Goal: Information Seeking & Learning: Learn about a topic

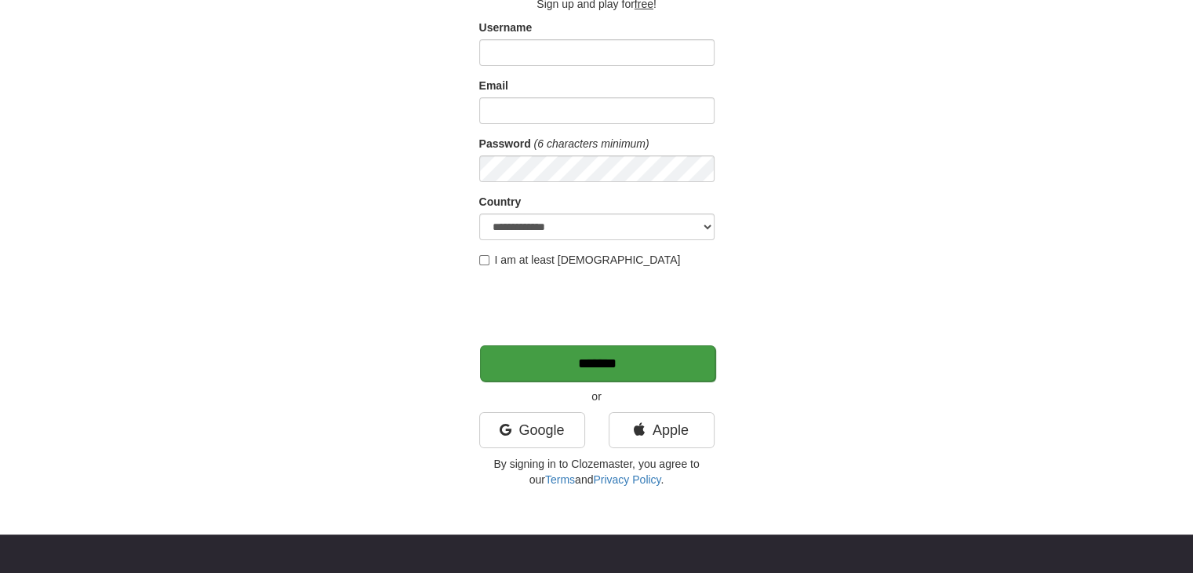
scroll to position [115, 0]
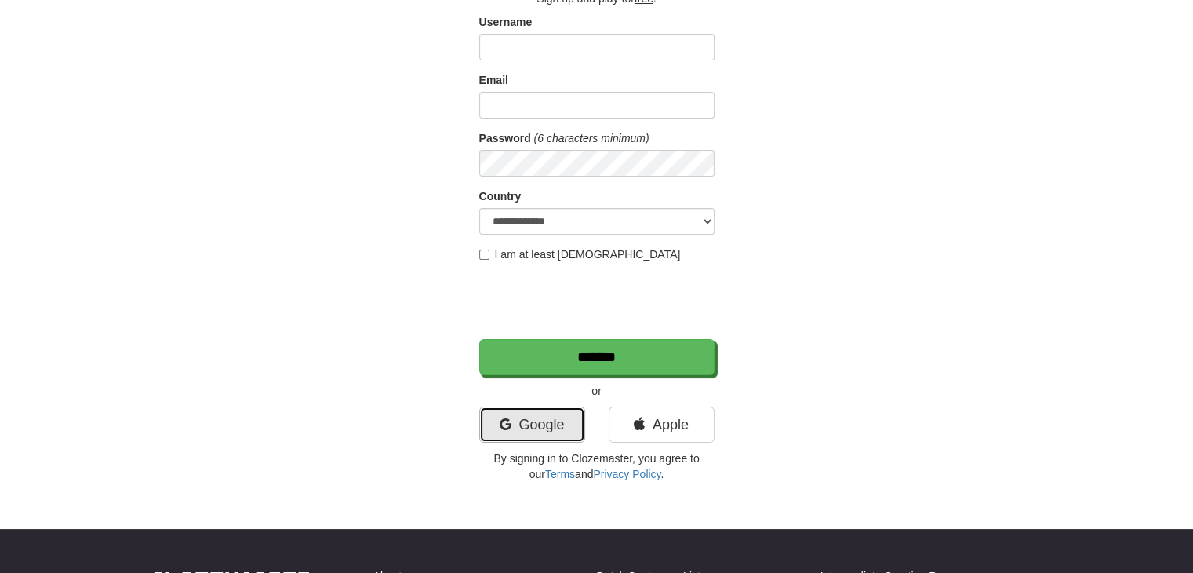
click at [541, 414] on link "Google" at bounding box center [532, 424] width 106 height 36
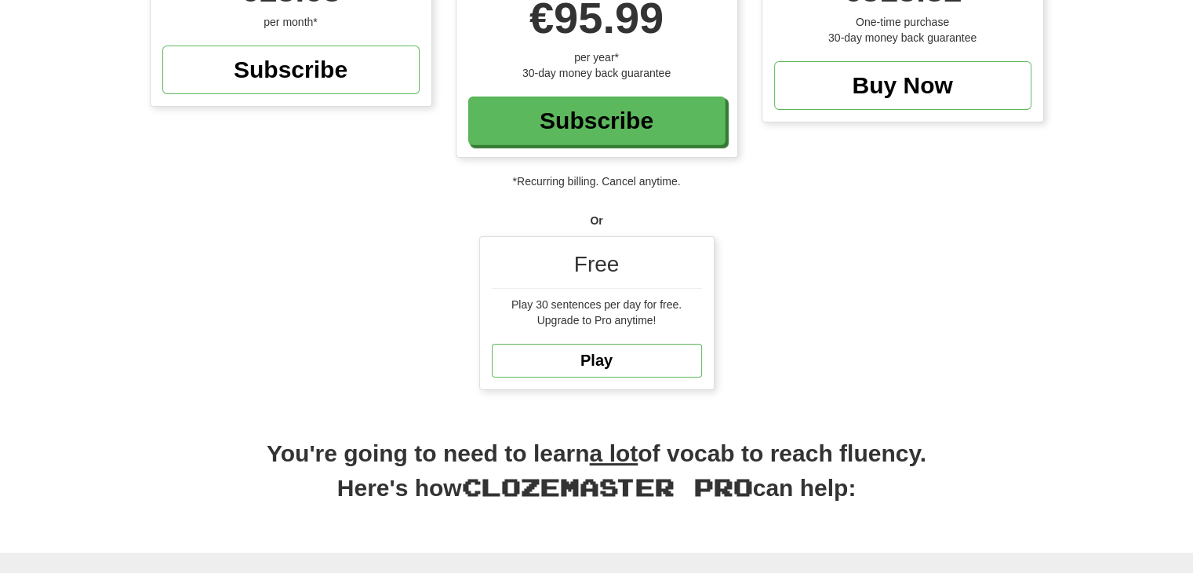
scroll to position [244, 0]
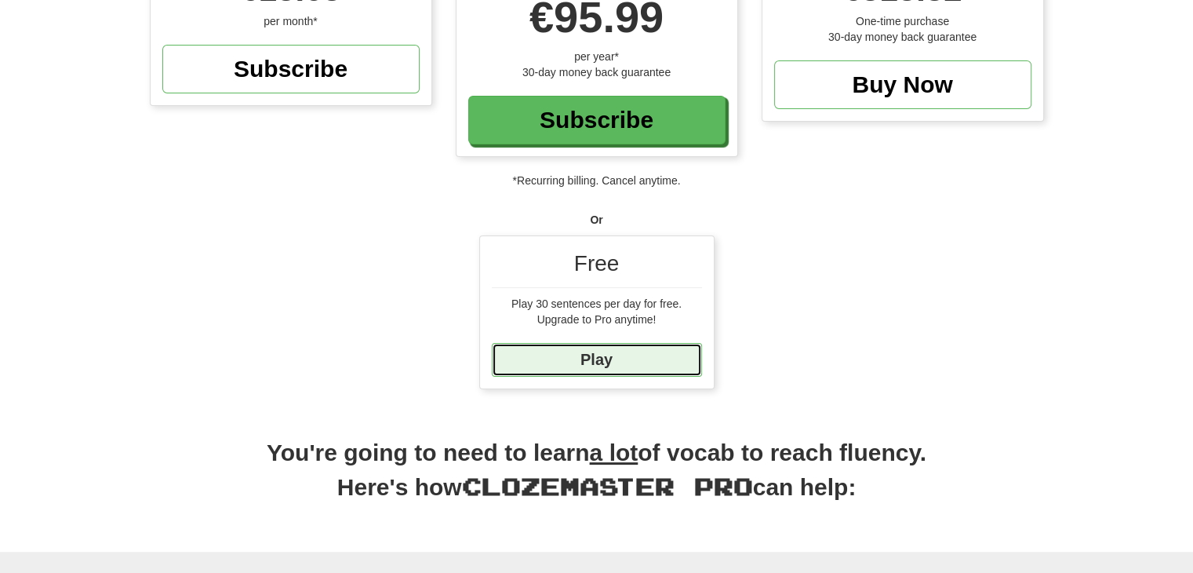
click at [609, 361] on link "Play" at bounding box center [597, 360] width 210 height 34
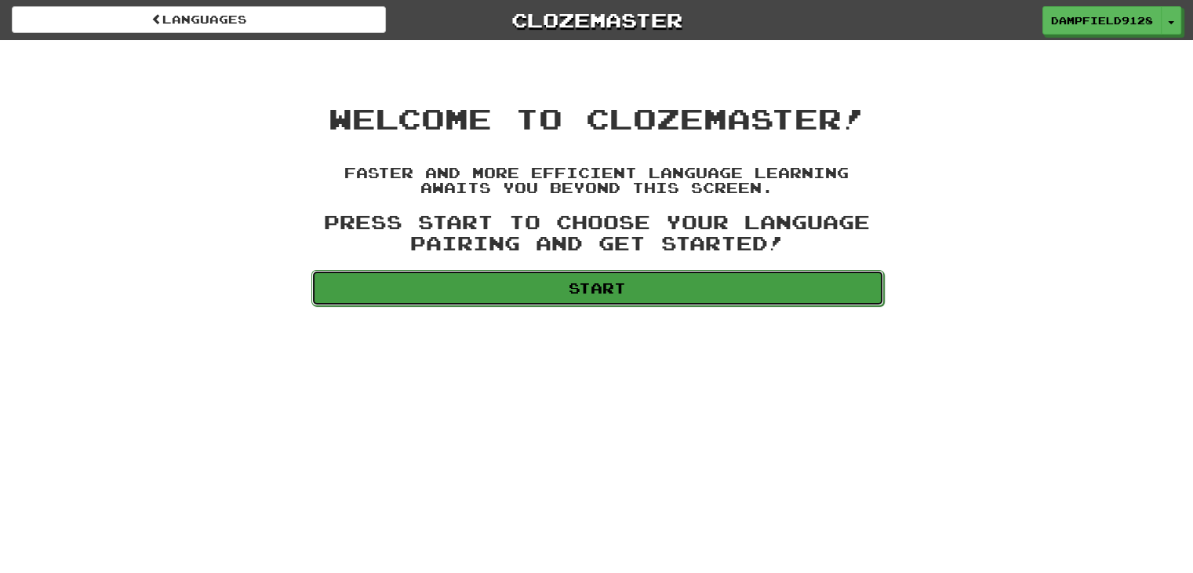
click at [588, 296] on link "Start" at bounding box center [597, 288] width 573 height 36
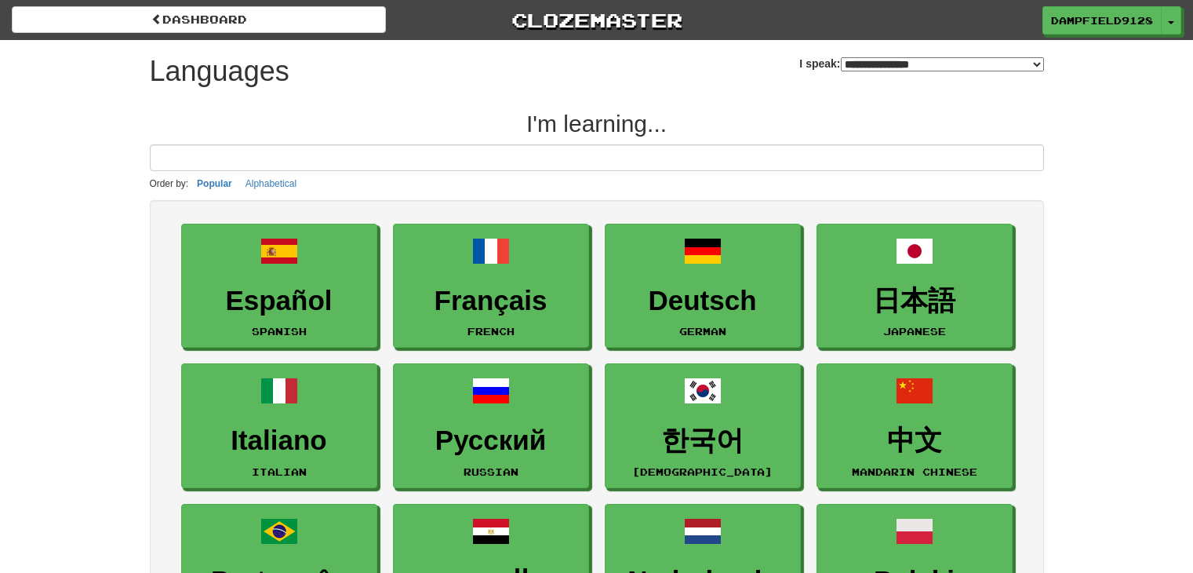
select select "*******"
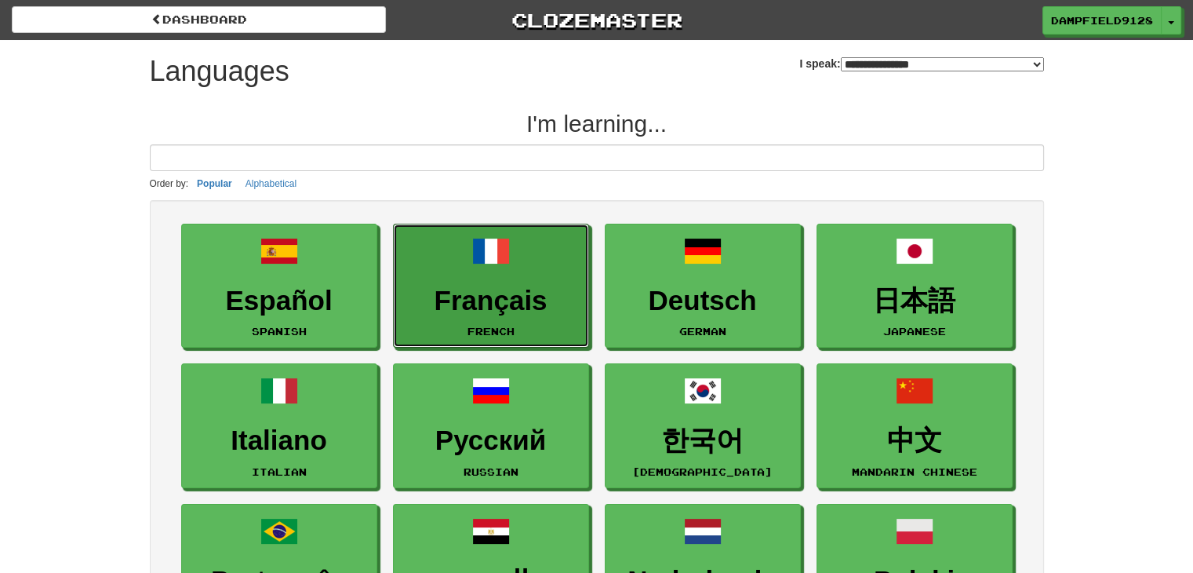
click at [588, 296] on link "Français French" at bounding box center [491, 286] width 196 height 125
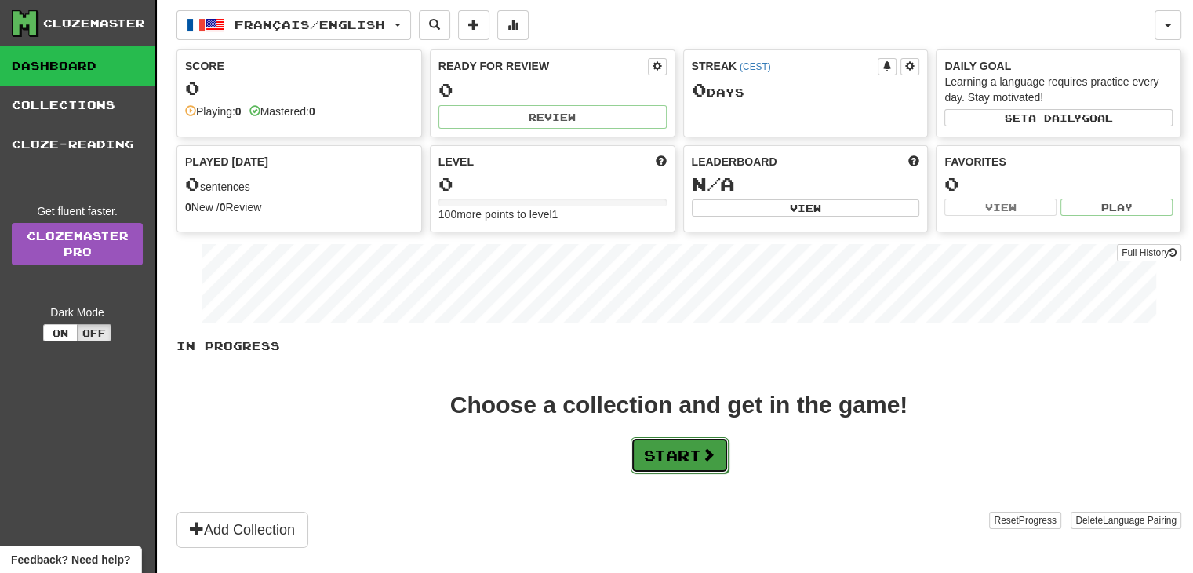
click at [690, 462] on button "Start" at bounding box center [680, 455] width 98 height 36
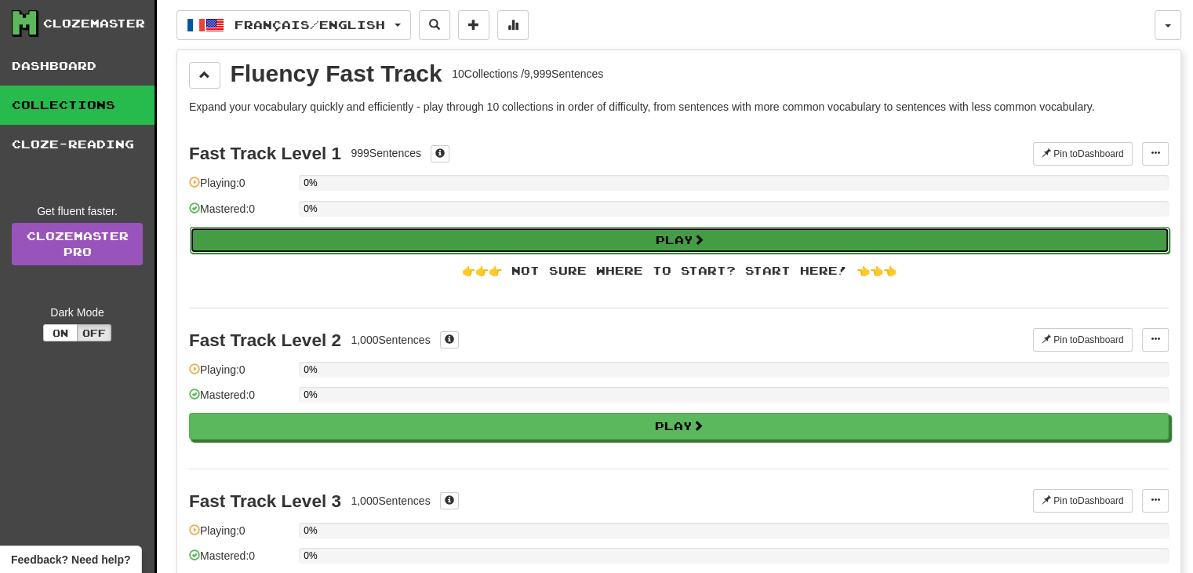
click at [603, 235] on button "Play" at bounding box center [680, 240] width 980 height 27
select select "**"
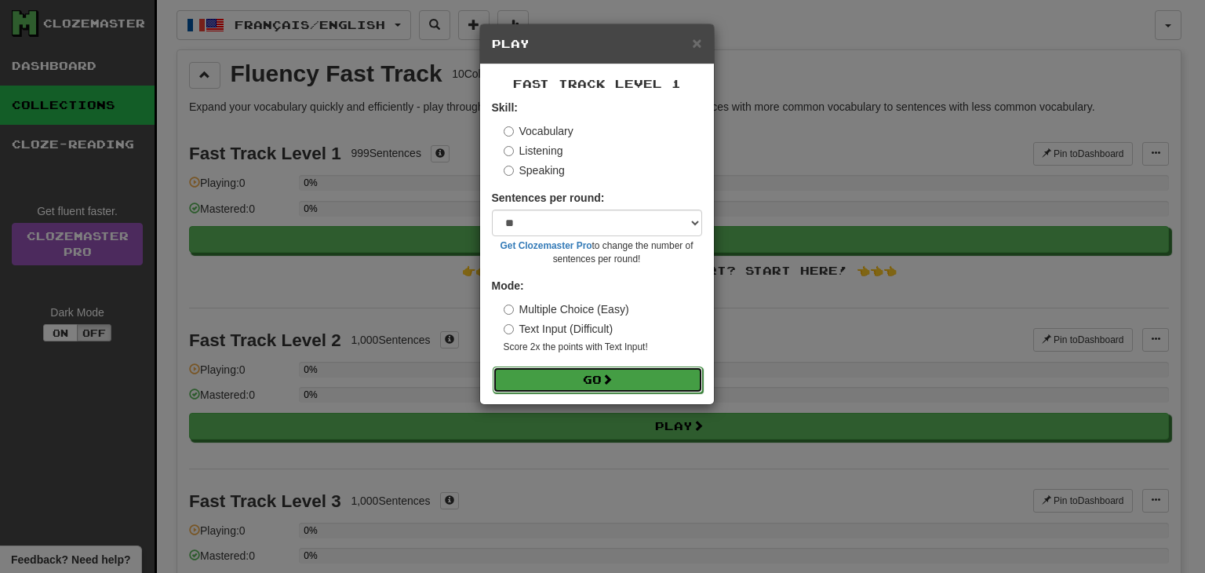
click at [595, 386] on button "Go" at bounding box center [598, 379] width 210 height 27
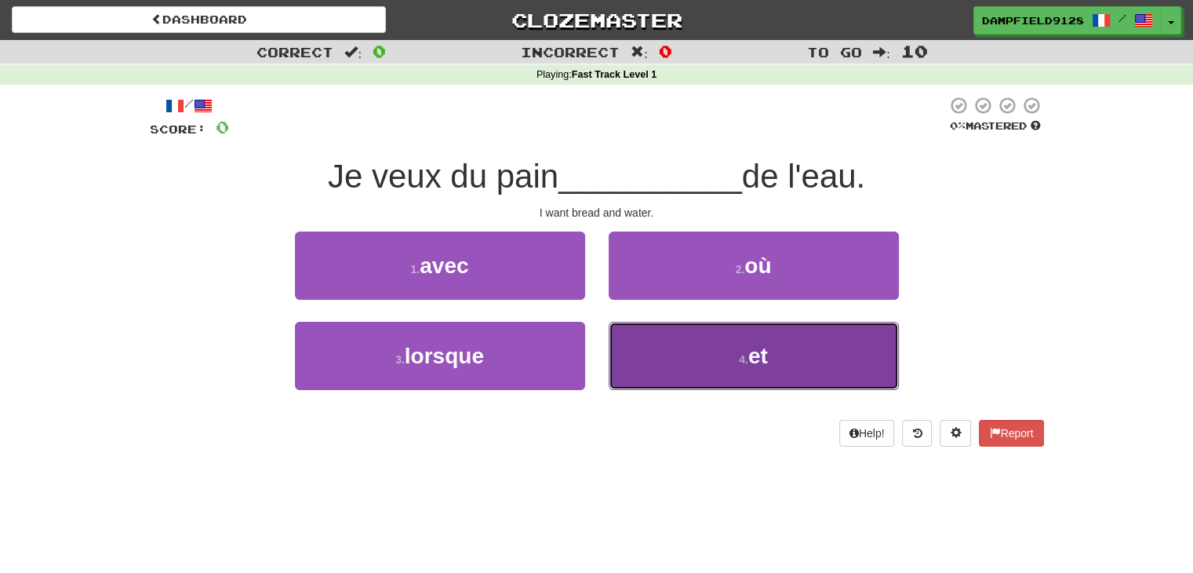
click at [710, 370] on button "4 . et" at bounding box center [754, 356] width 290 height 68
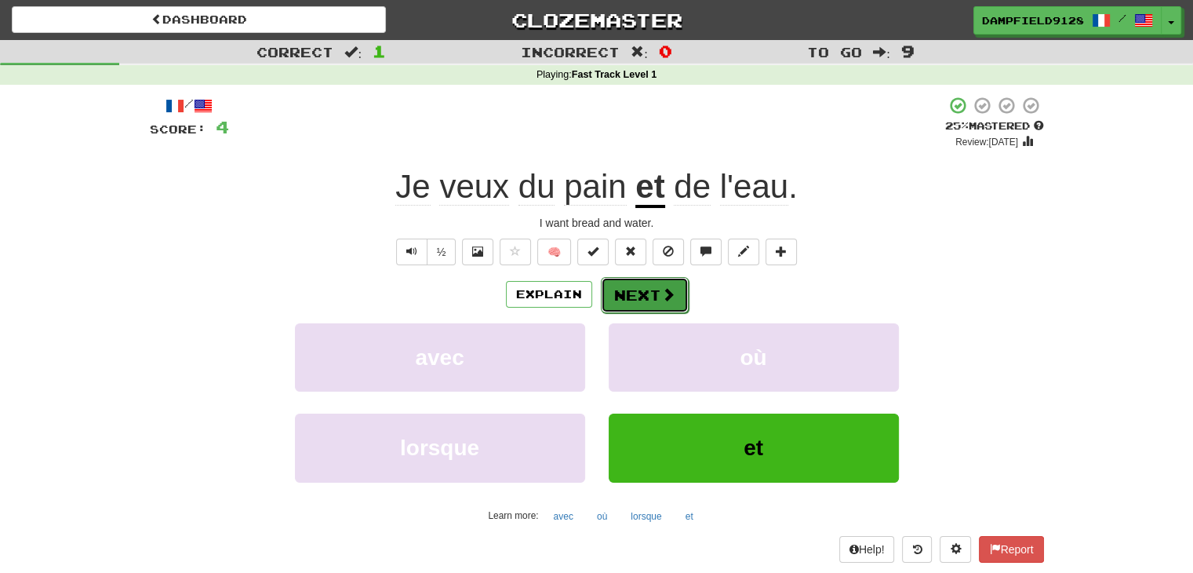
click at [668, 305] on button "Next" at bounding box center [645, 295] width 88 height 36
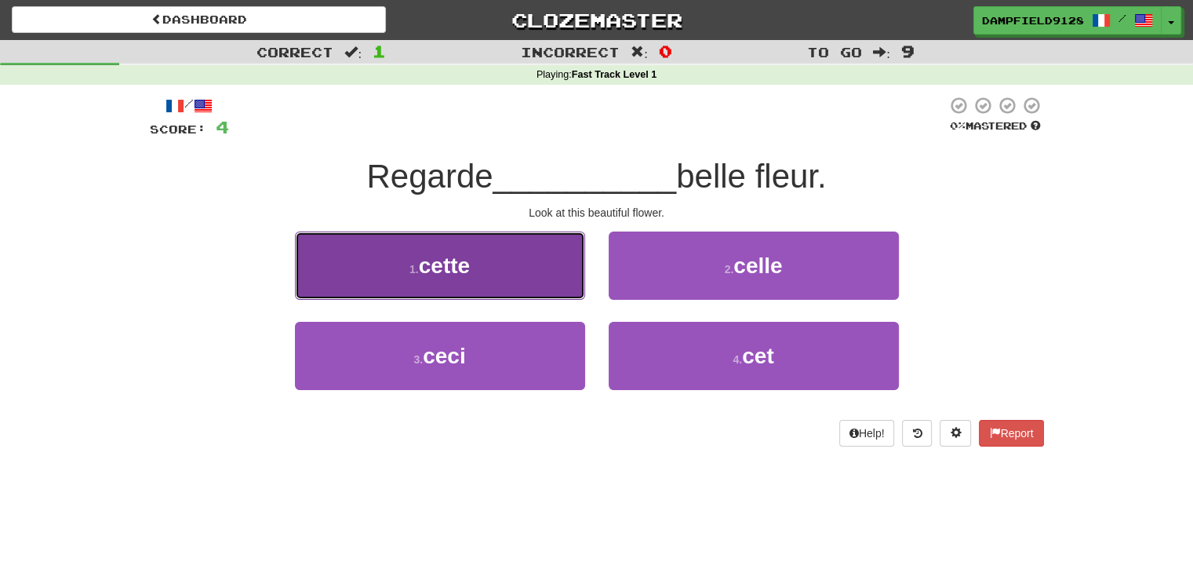
click at [562, 276] on button "1 . cette" at bounding box center [440, 265] width 290 height 68
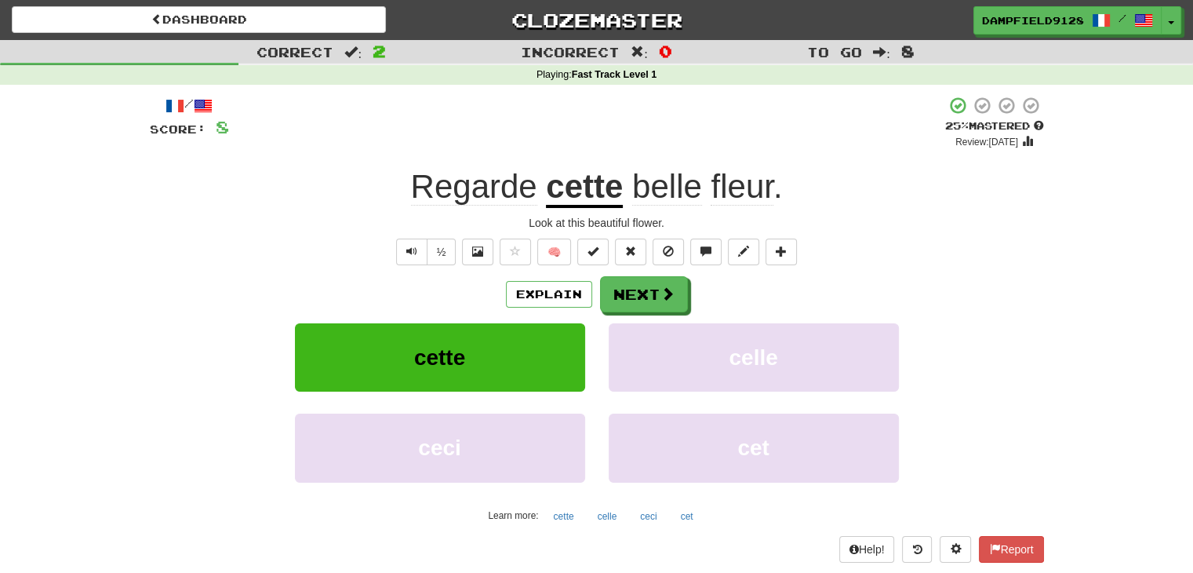
click at [570, 193] on u "cette" at bounding box center [584, 188] width 77 height 40
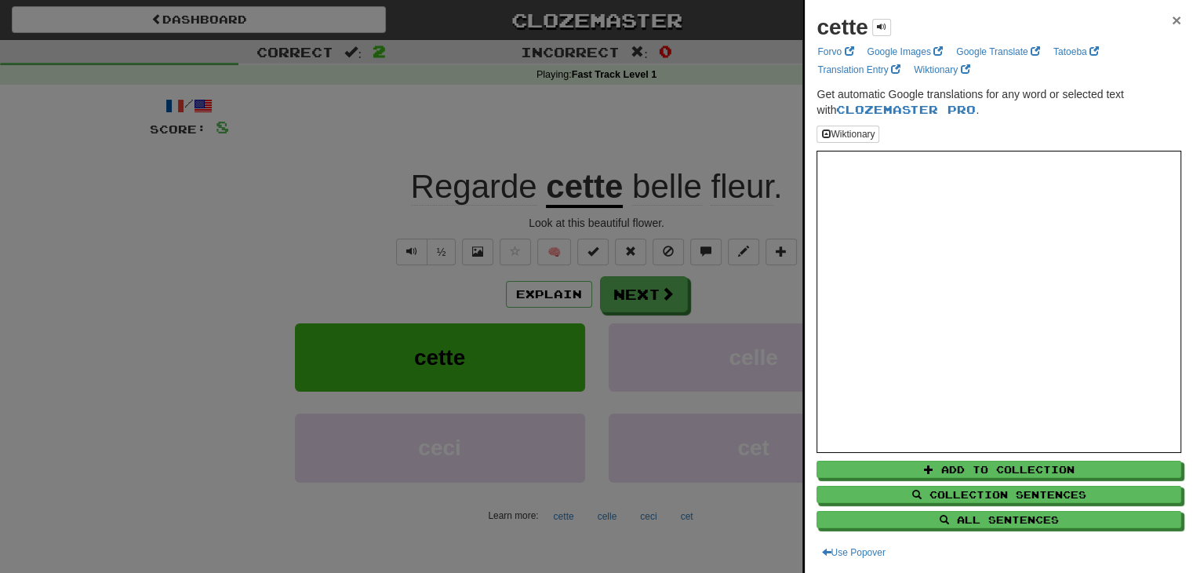
click at [1172, 20] on span "×" at bounding box center [1176, 20] width 9 height 18
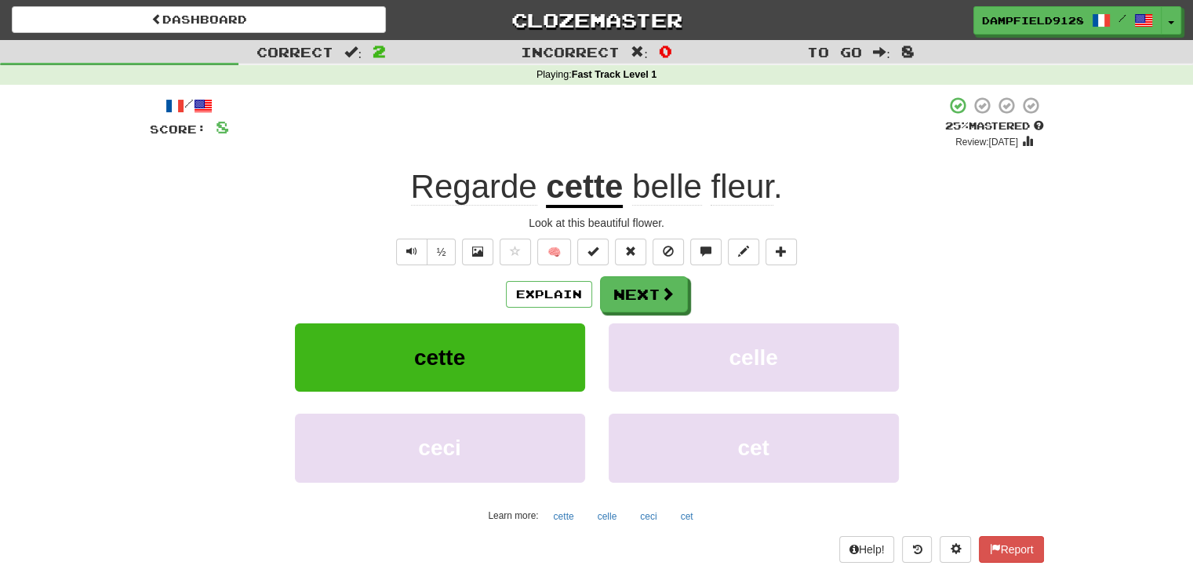
click at [576, 188] on u "cette" at bounding box center [584, 188] width 77 height 40
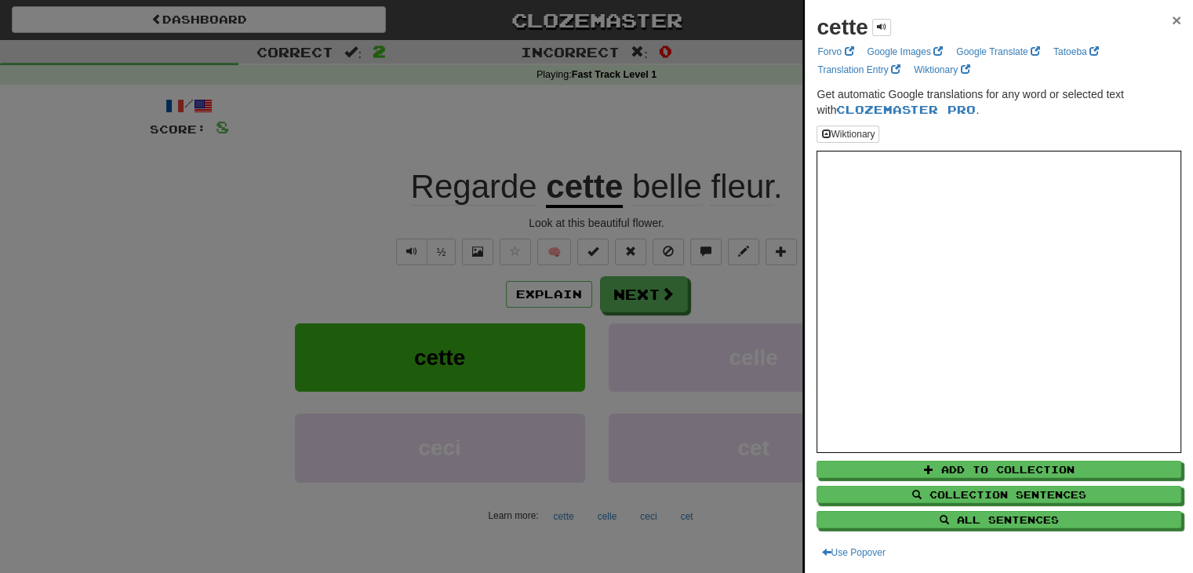
click at [1172, 16] on span "×" at bounding box center [1176, 20] width 9 height 18
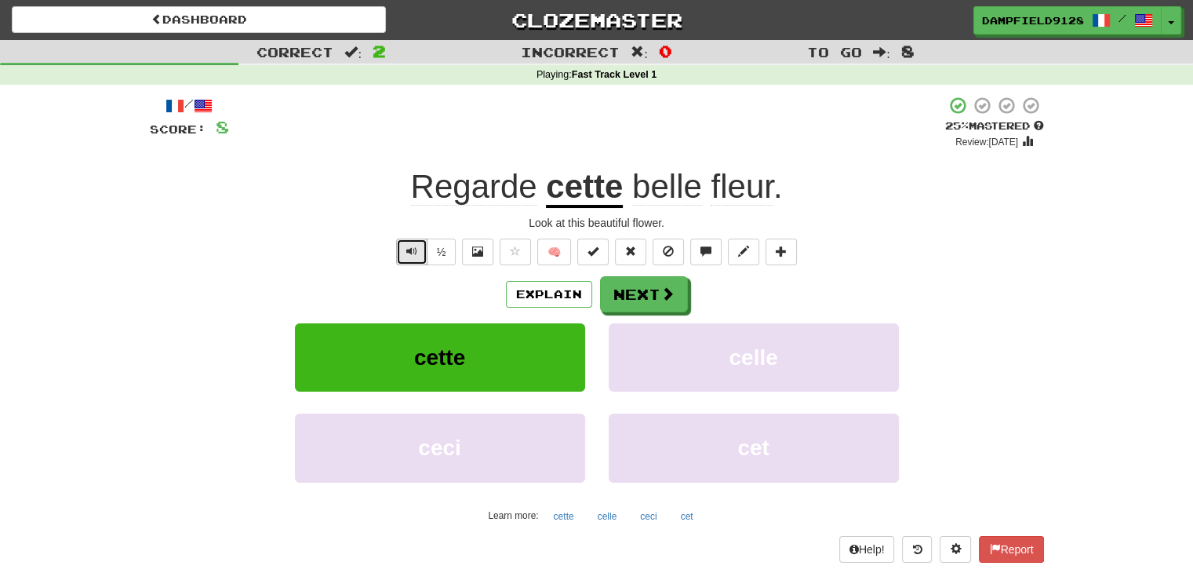
click at [409, 253] on span "Text-to-speech controls" at bounding box center [411, 251] width 11 height 11
click at [650, 290] on button "Next" at bounding box center [645, 295] width 88 height 36
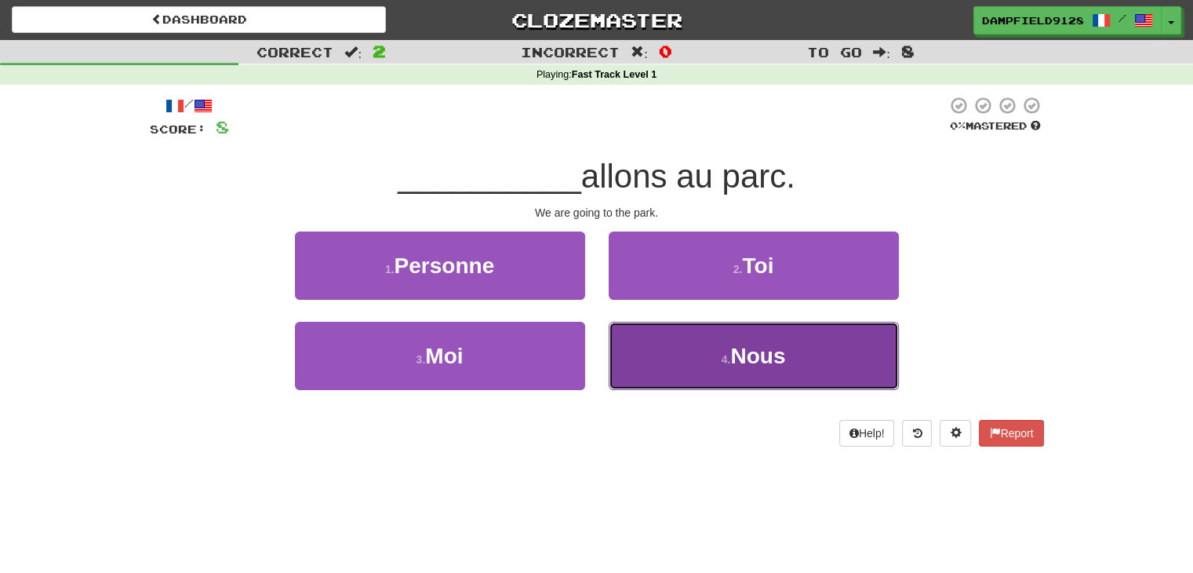
click at [753, 371] on button "4 . Nous" at bounding box center [754, 356] width 290 height 68
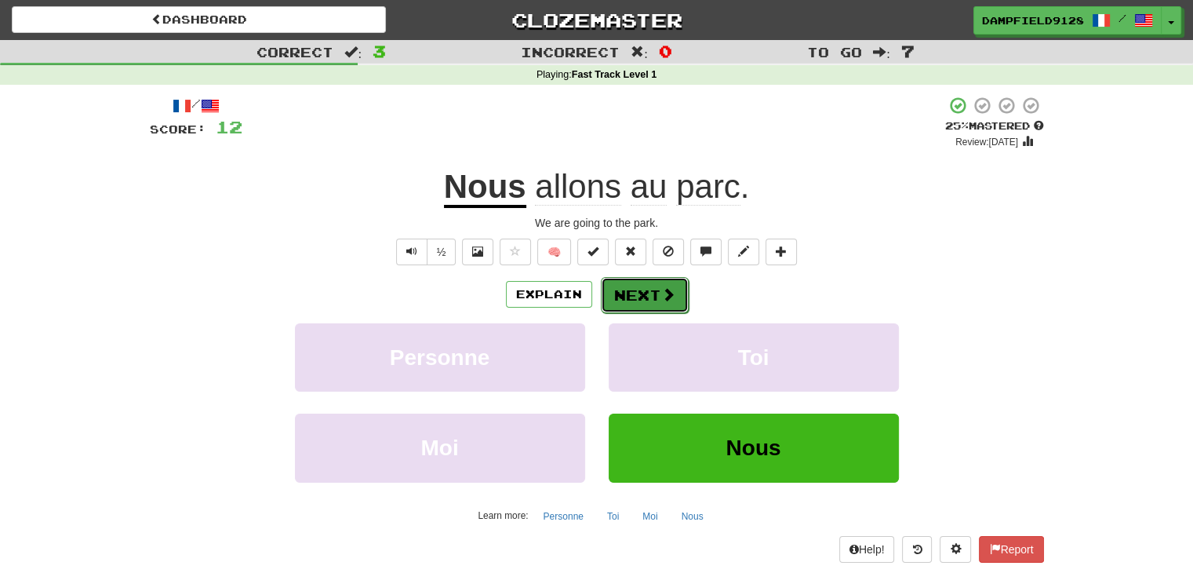
click at [617, 287] on button "Next" at bounding box center [645, 295] width 88 height 36
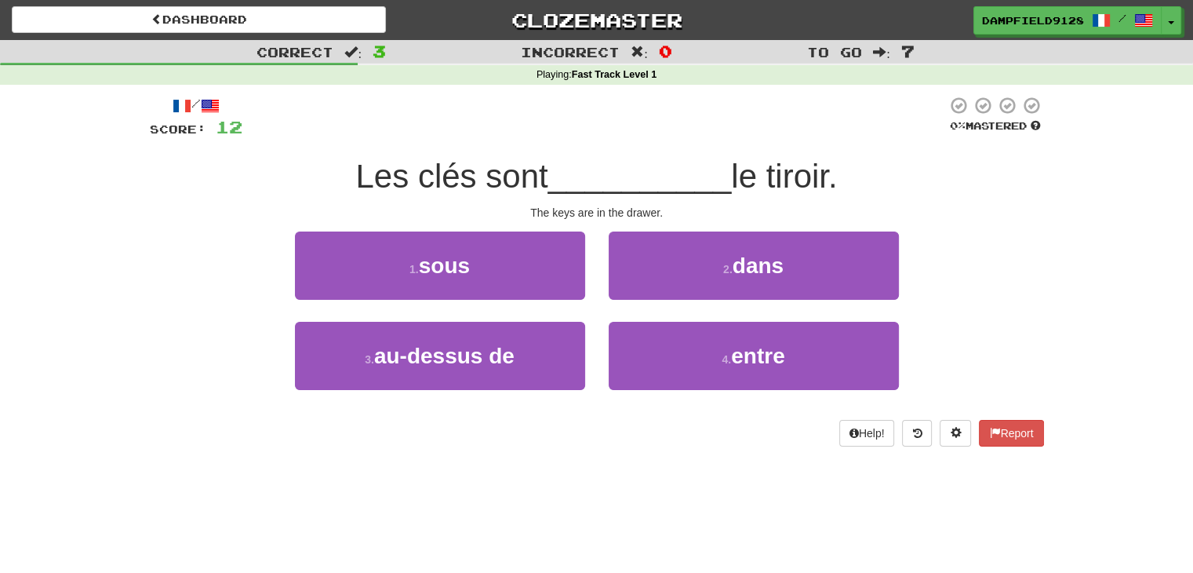
click at [442, 174] on span "Les clés sont" at bounding box center [451, 176] width 192 height 37
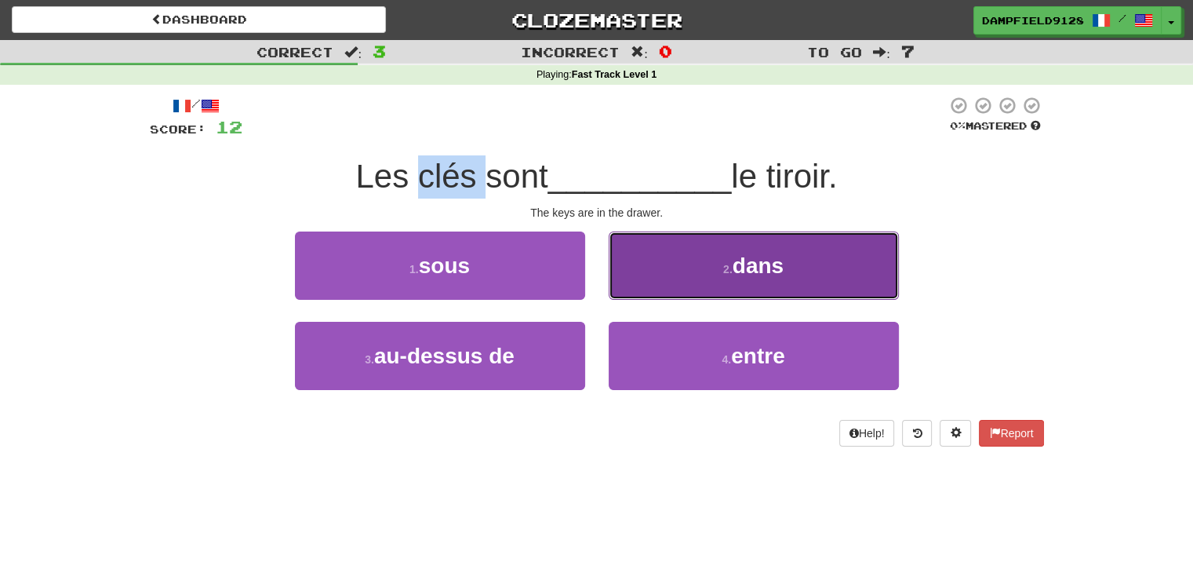
click at [820, 280] on button "2 . dans" at bounding box center [754, 265] width 290 height 68
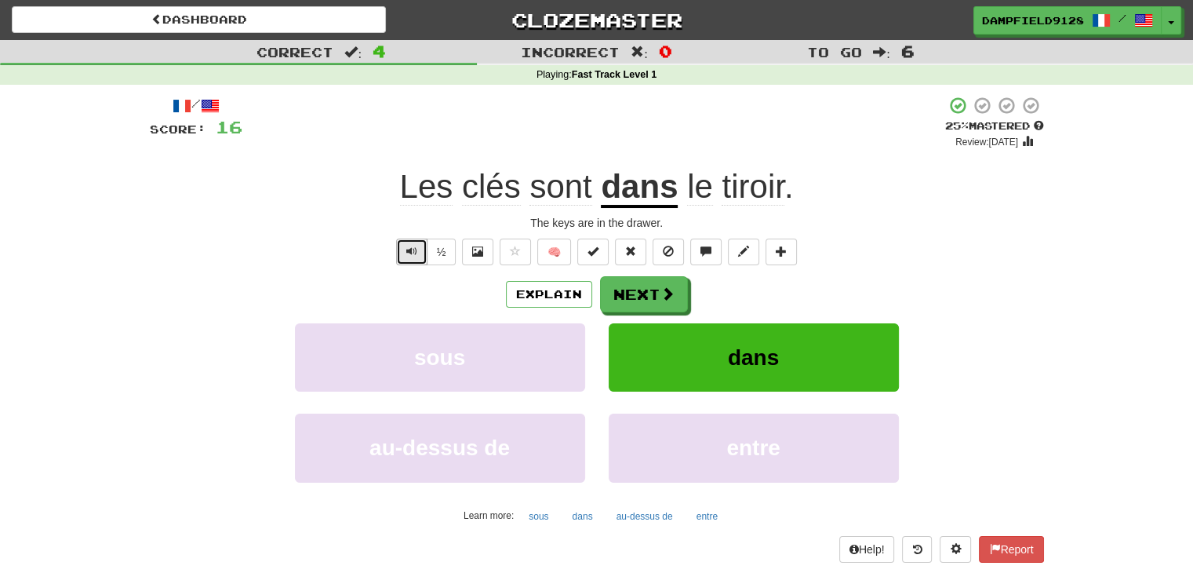
click at [408, 249] on span "Text-to-speech controls" at bounding box center [411, 251] width 11 height 11
click at [473, 255] on span at bounding box center [477, 251] width 11 height 11
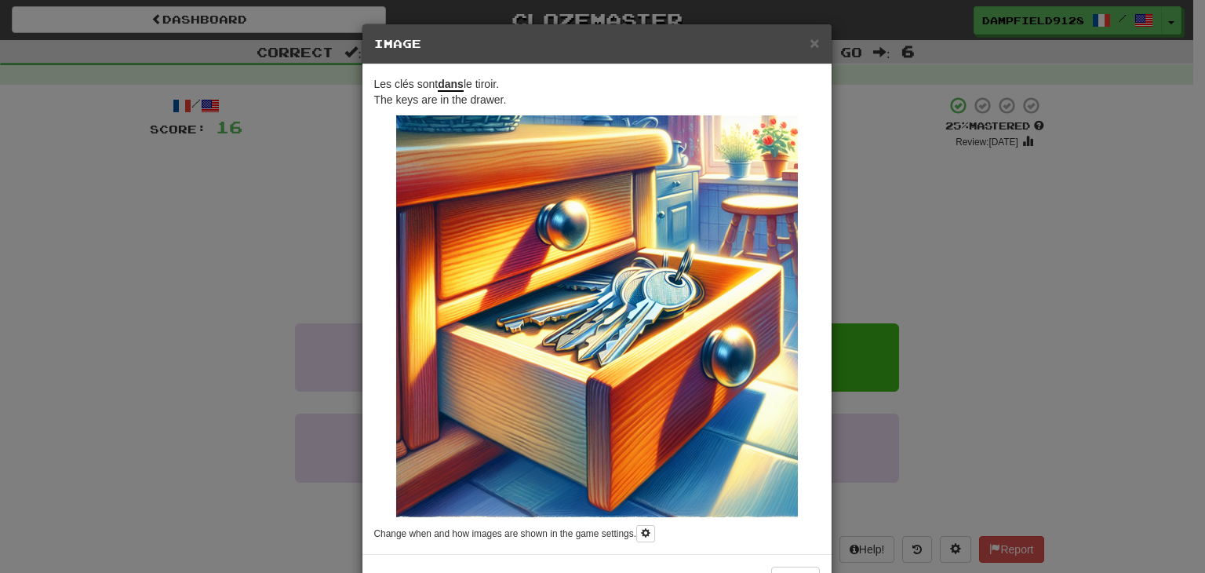
click at [800, 45] on h5 "Image" at bounding box center [597, 44] width 446 height 16
click at [810, 42] on span "×" at bounding box center [814, 43] width 9 height 18
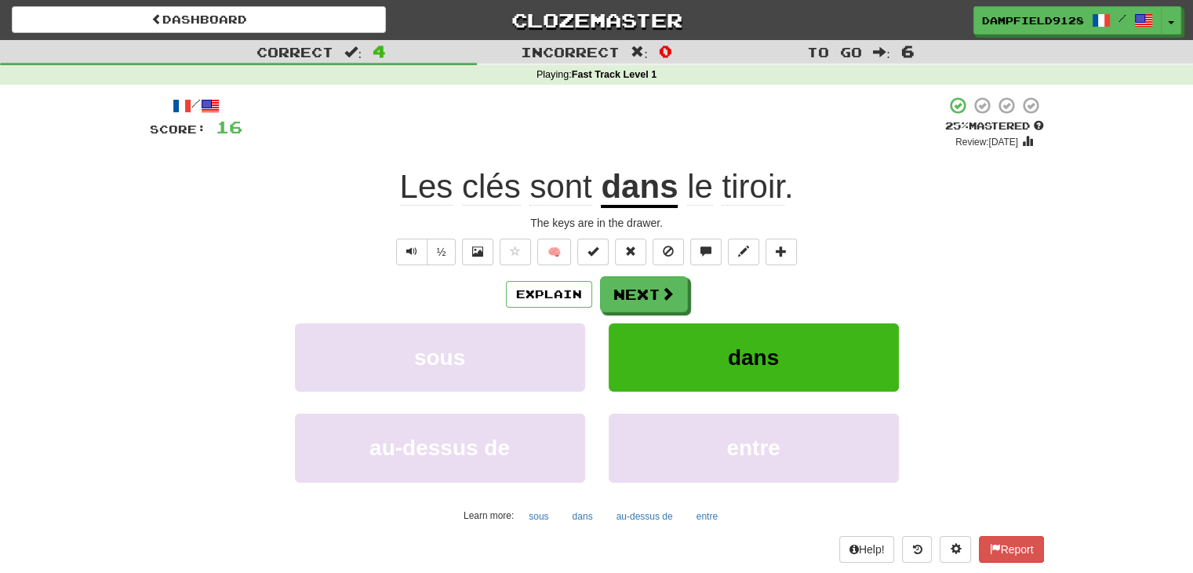
click at [647, 191] on u "dans" at bounding box center [639, 188] width 77 height 40
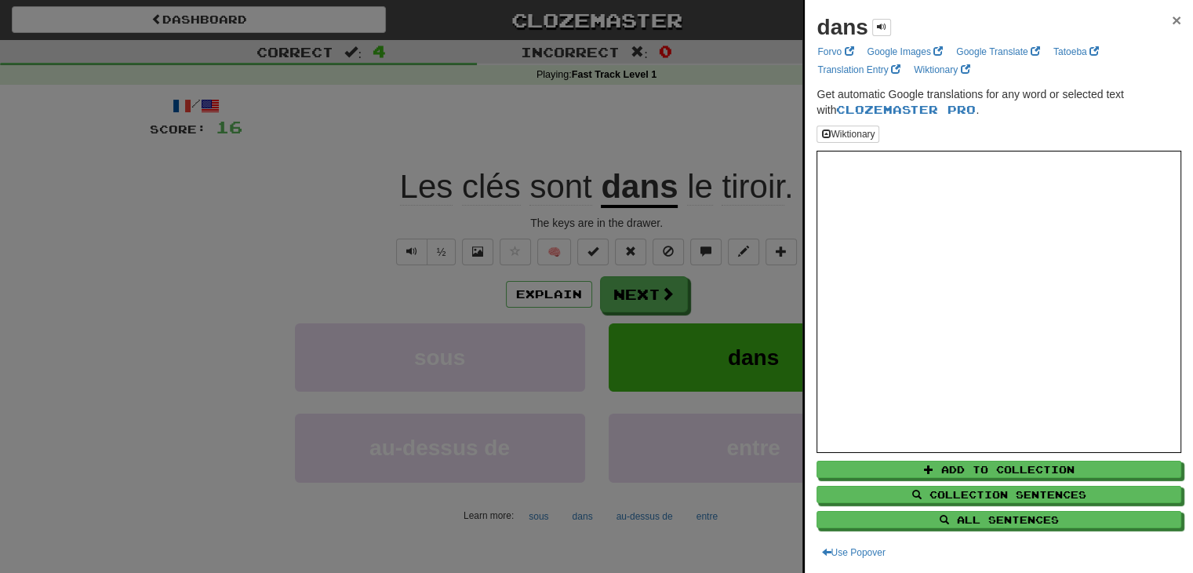
click at [1172, 14] on span "×" at bounding box center [1176, 20] width 9 height 18
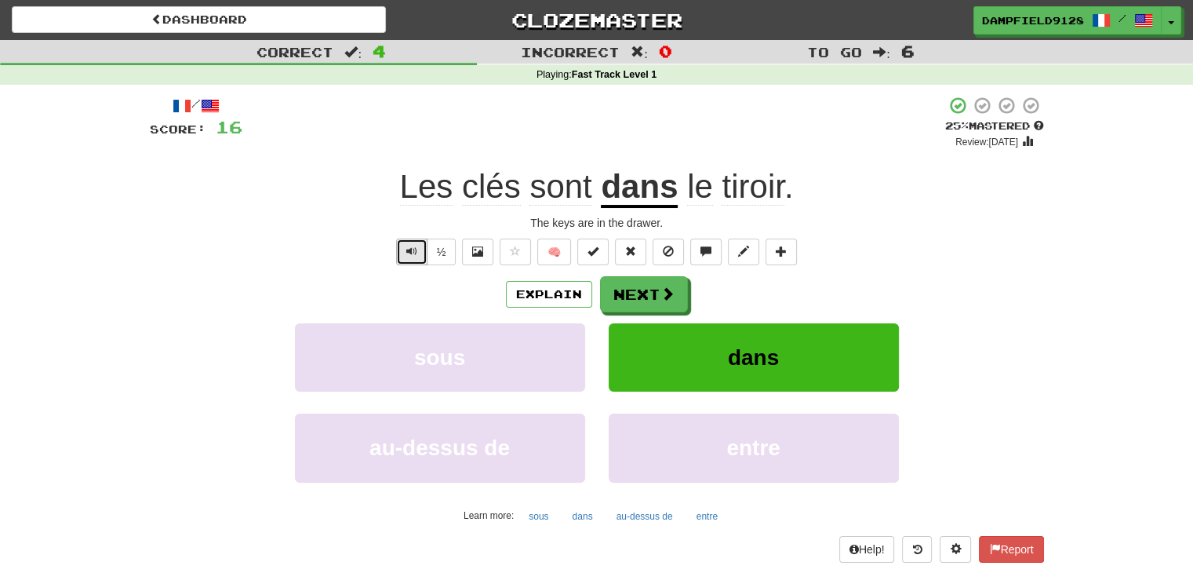
click at [414, 242] on button "Text-to-speech controls" at bounding box center [411, 252] width 31 height 27
click at [413, 249] on span "Text-to-speech controls" at bounding box center [411, 251] width 11 height 11
click at [760, 188] on span "tiroir" at bounding box center [753, 187] width 62 height 38
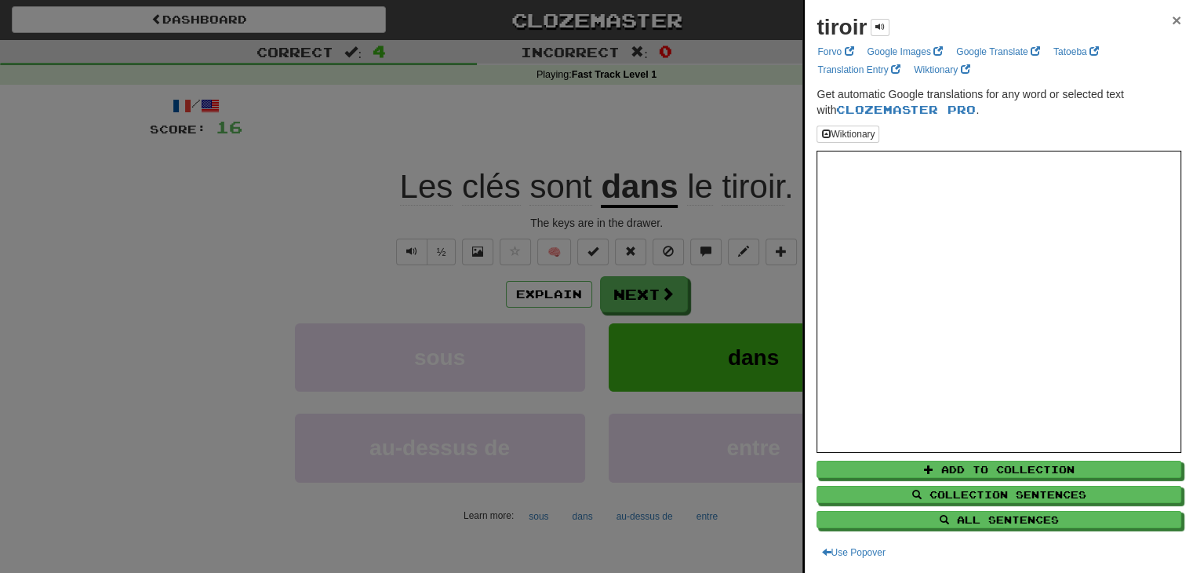
click at [1172, 20] on span "×" at bounding box center [1176, 20] width 9 height 18
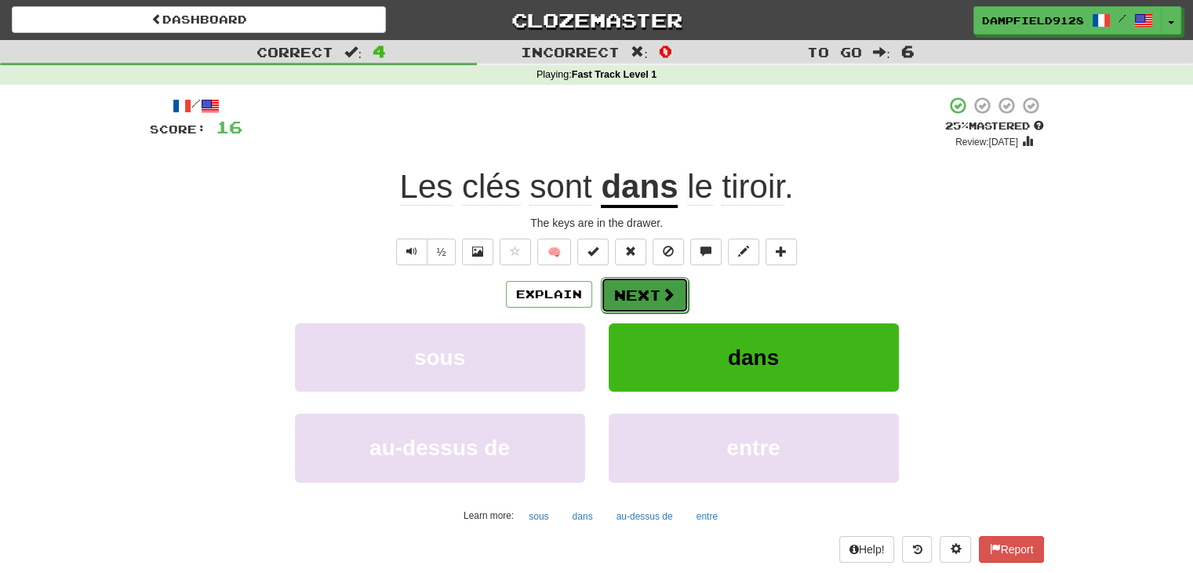
click at [646, 298] on button "Next" at bounding box center [645, 295] width 88 height 36
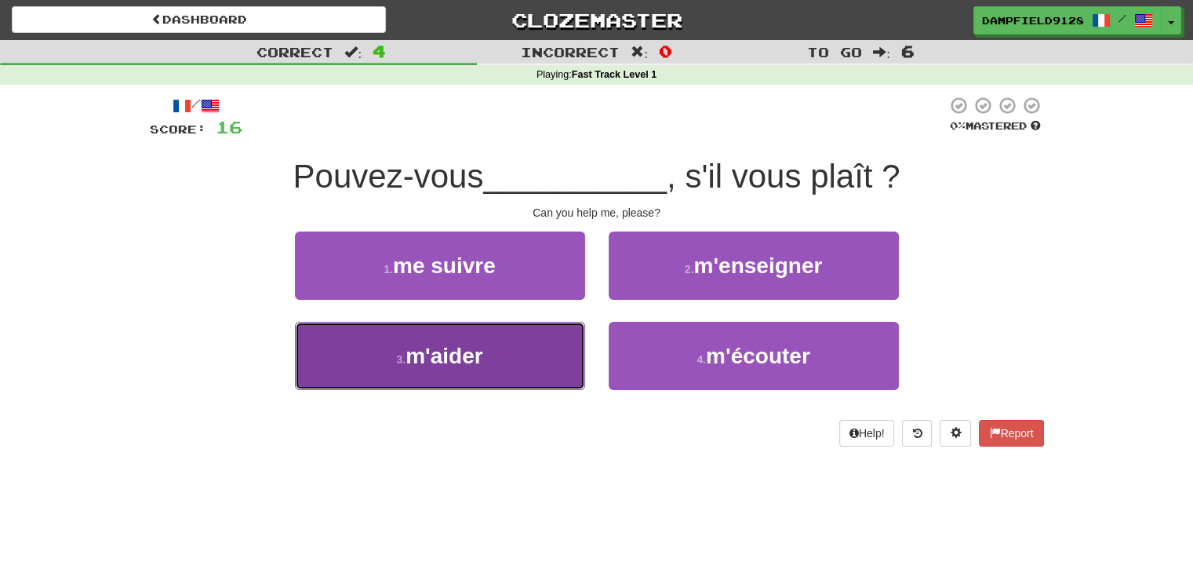
click at [458, 339] on button "3 . m'aider" at bounding box center [440, 356] width 290 height 68
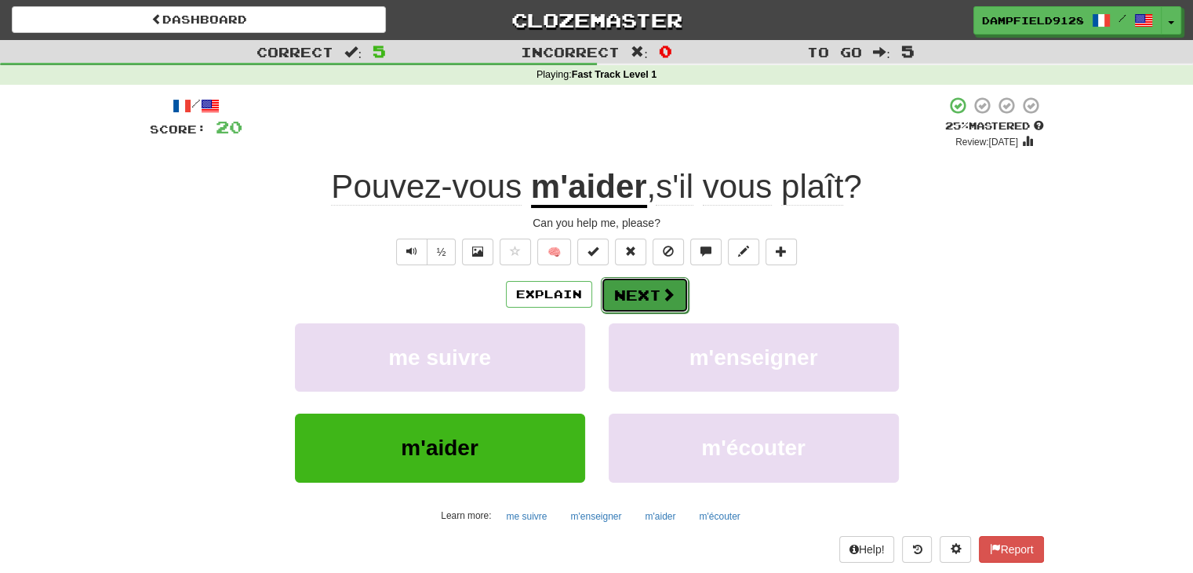
click at [635, 283] on button "Next" at bounding box center [645, 295] width 88 height 36
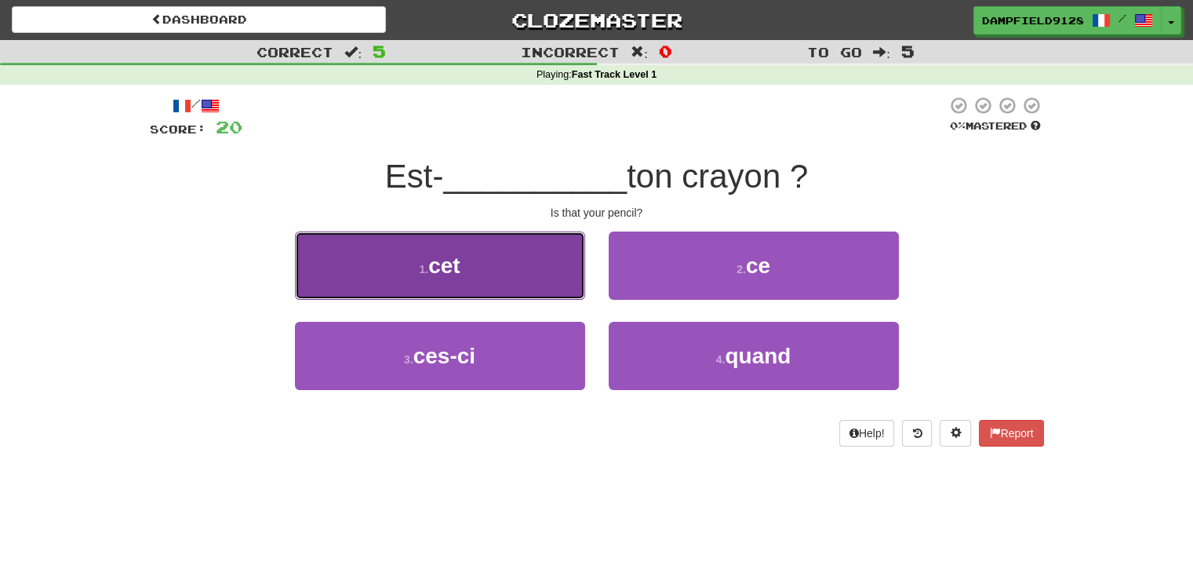
click at [523, 296] on button "1 . cet" at bounding box center [440, 265] width 290 height 68
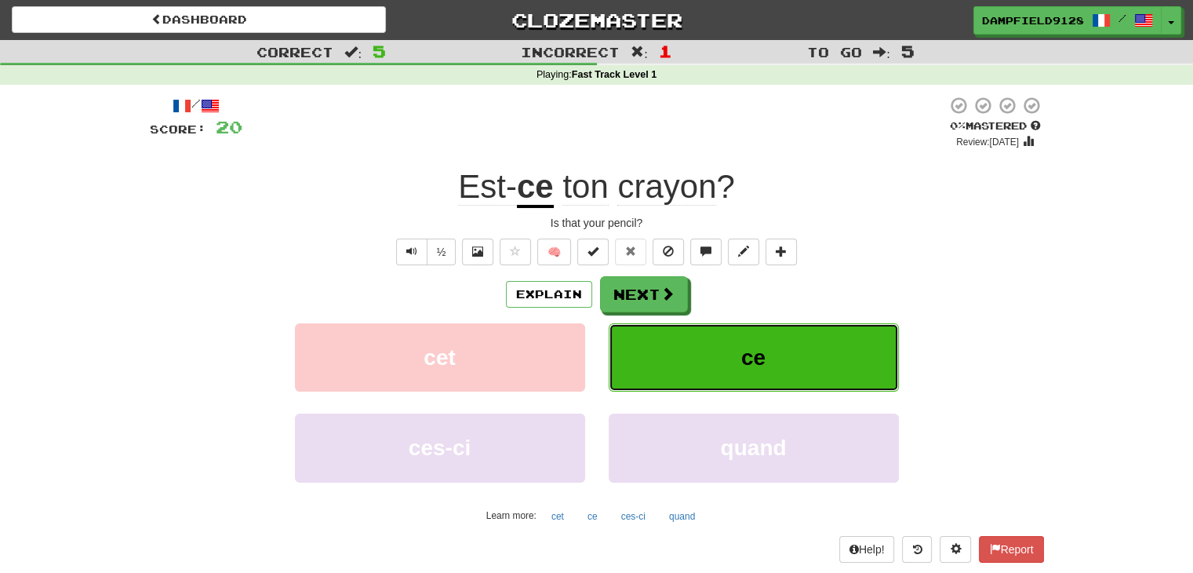
click at [728, 368] on button "ce" at bounding box center [754, 357] width 290 height 68
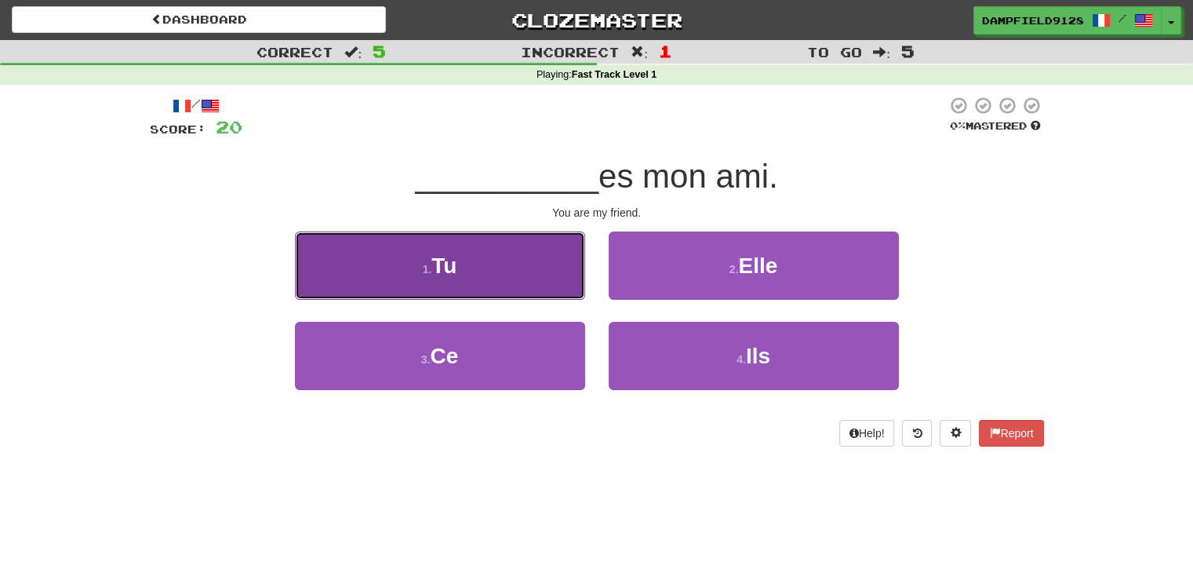
click at [493, 289] on button "1 . Tu" at bounding box center [440, 265] width 290 height 68
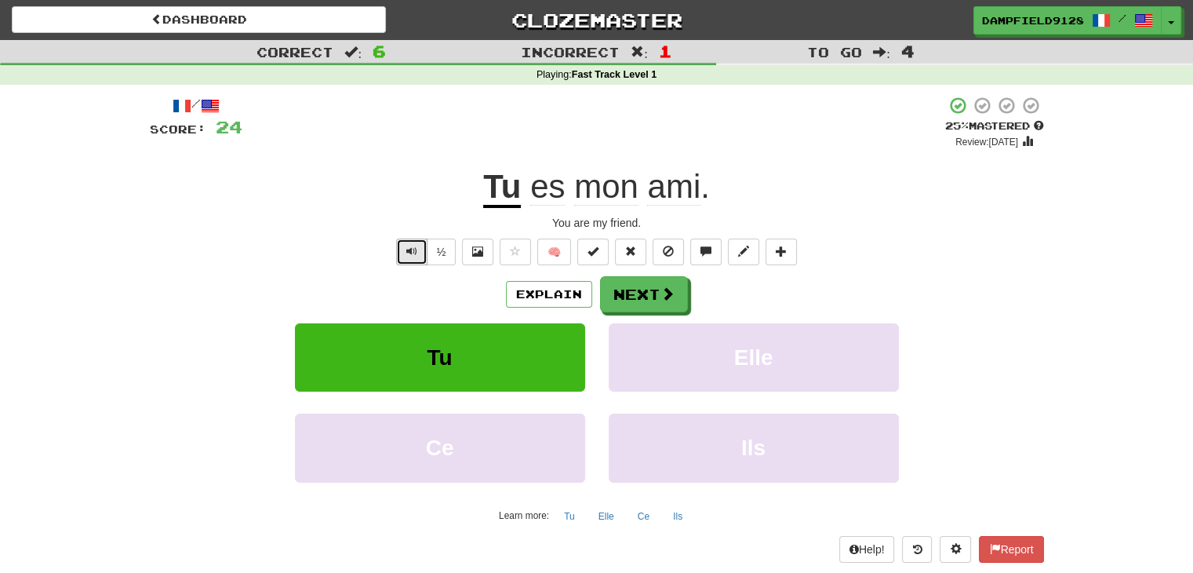
click at [417, 256] on span "Text-to-speech controls" at bounding box center [411, 251] width 11 height 11
click at [639, 290] on button "Next" at bounding box center [645, 295] width 88 height 36
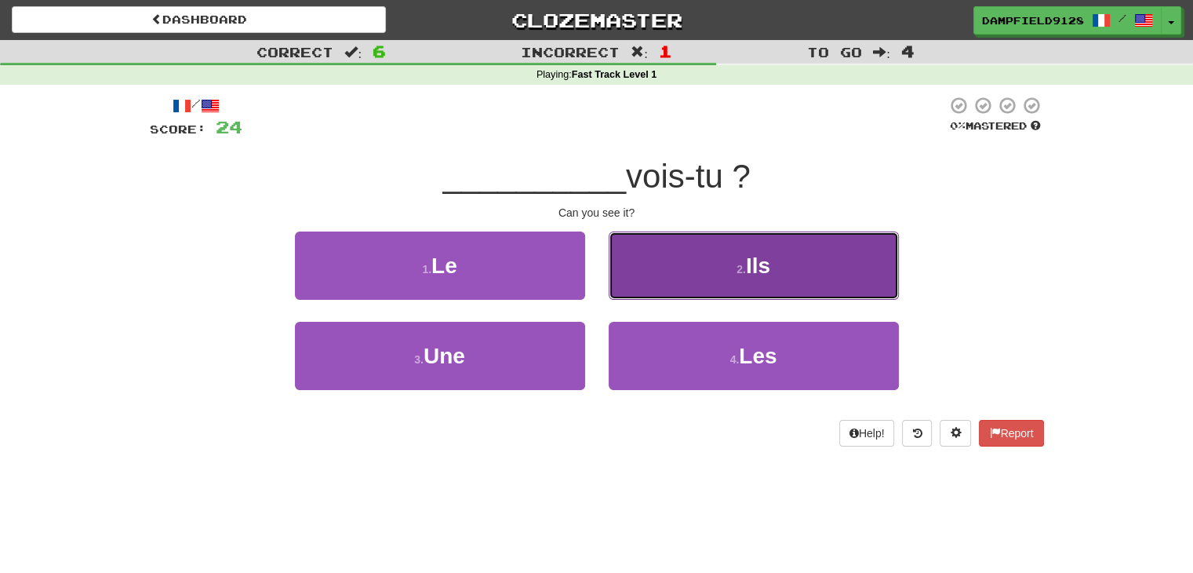
click at [708, 266] on button "2 . Ils" at bounding box center [754, 265] width 290 height 68
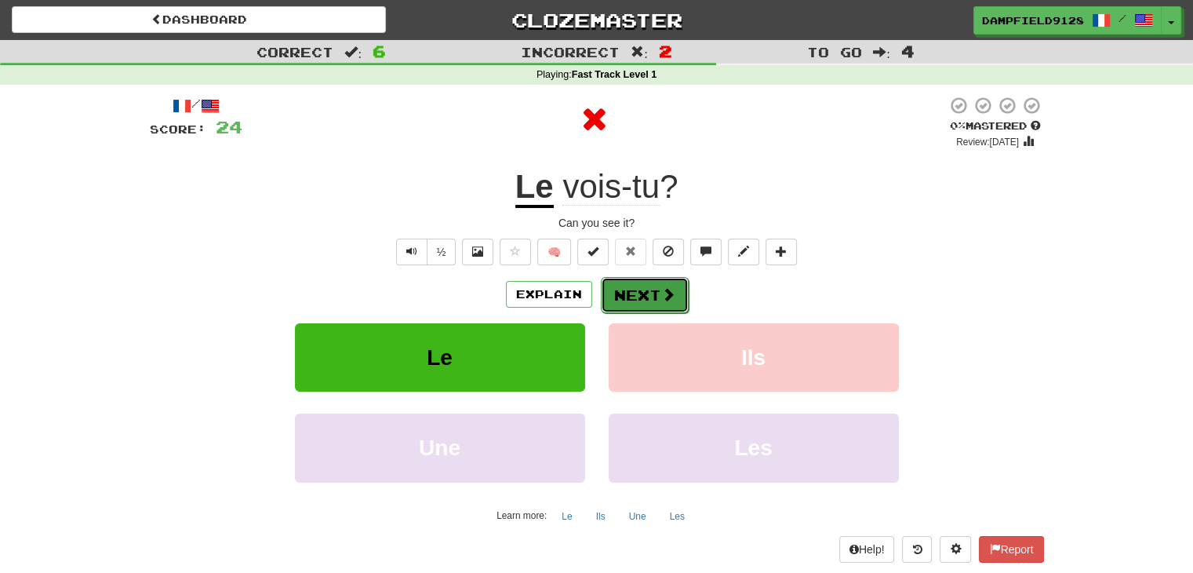
click at [624, 279] on button "Next" at bounding box center [645, 295] width 88 height 36
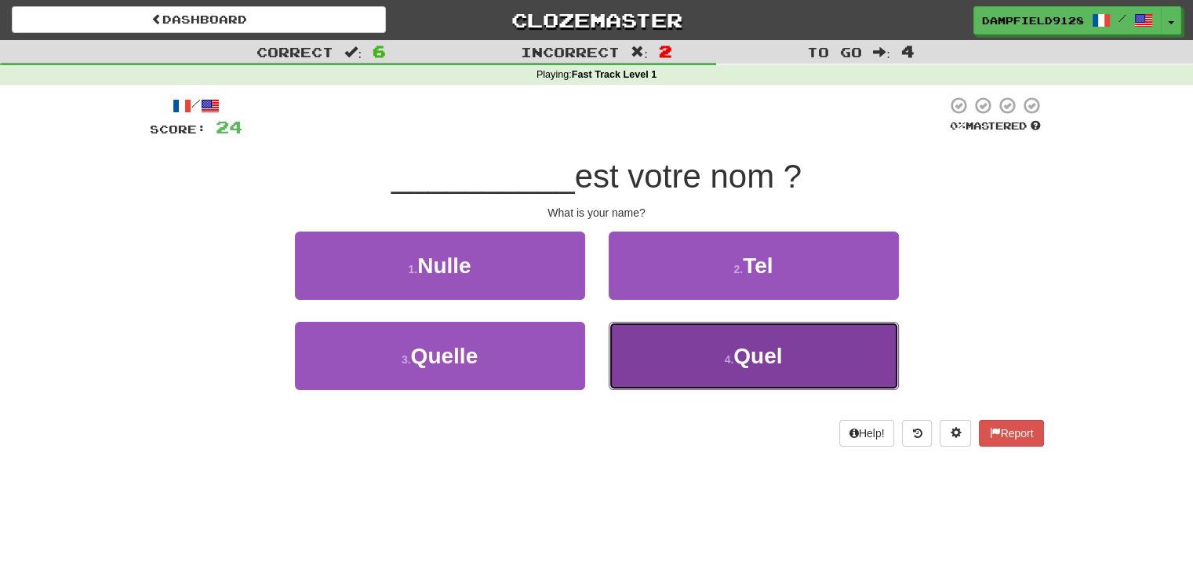
click at [675, 346] on button "4 . Quel" at bounding box center [754, 356] width 290 height 68
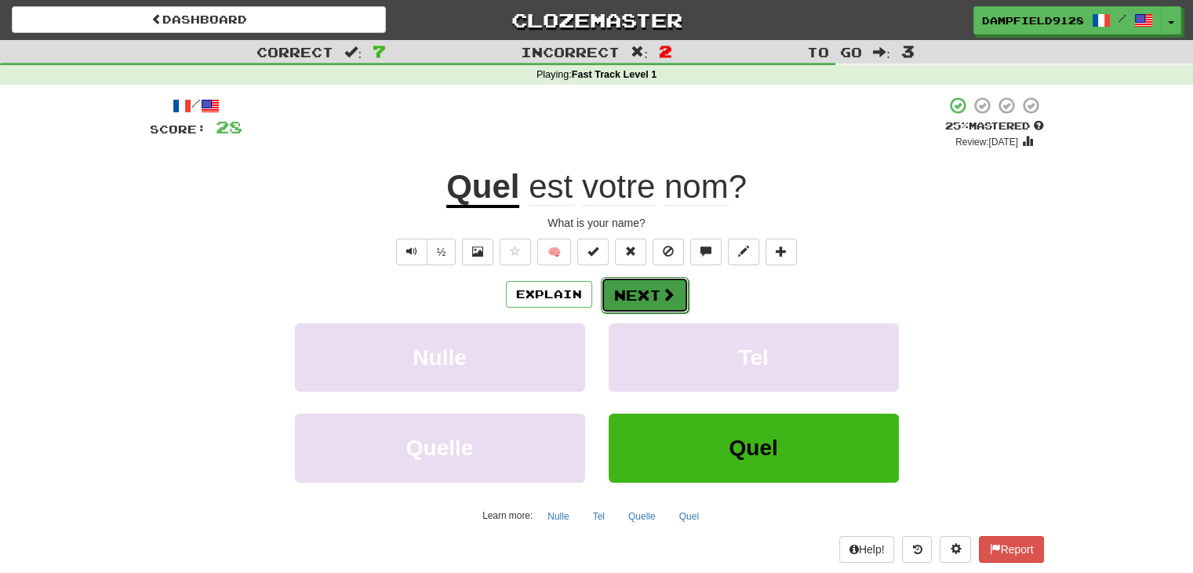
click at [635, 277] on button "Next" at bounding box center [645, 295] width 88 height 36
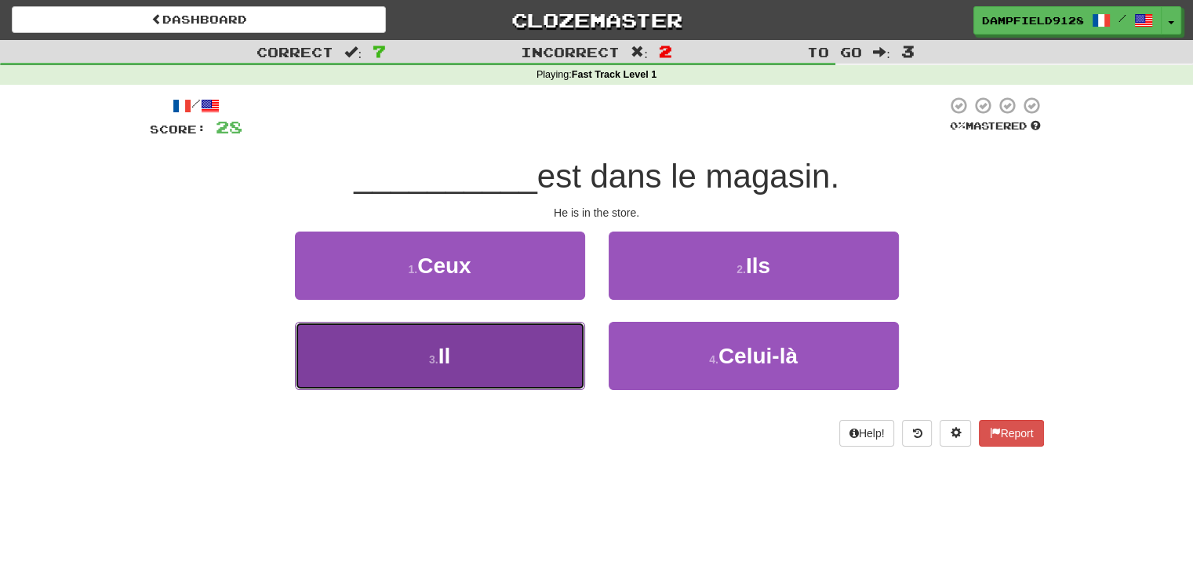
click at [583, 370] on button "3 . Il" at bounding box center [440, 356] width 290 height 68
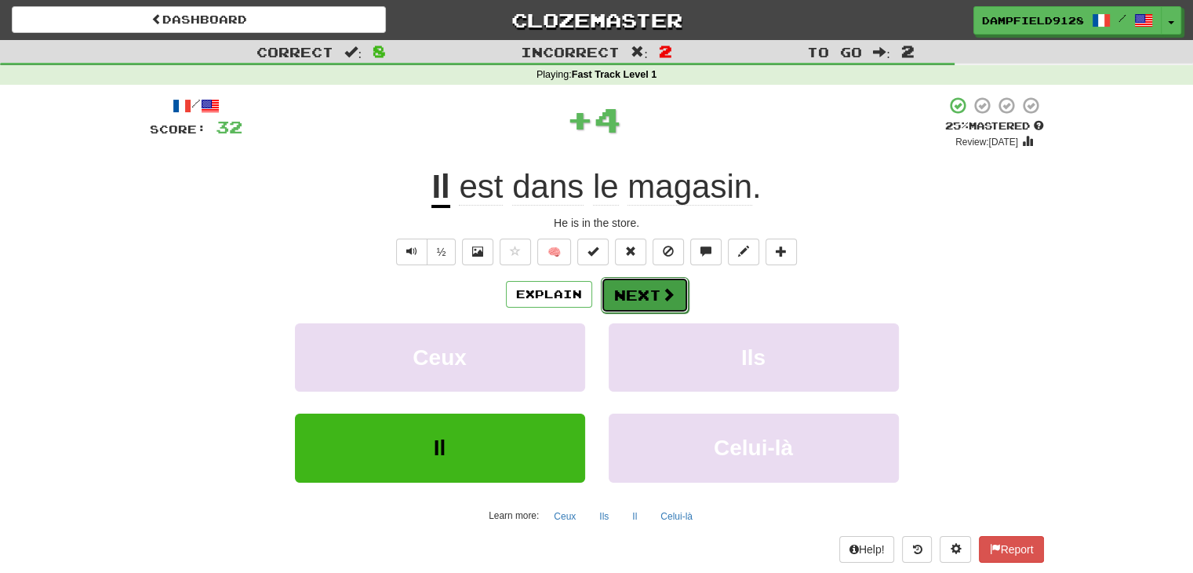
click at [656, 305] on button "Next" at bounding box center [645, 295] width 88 height 36
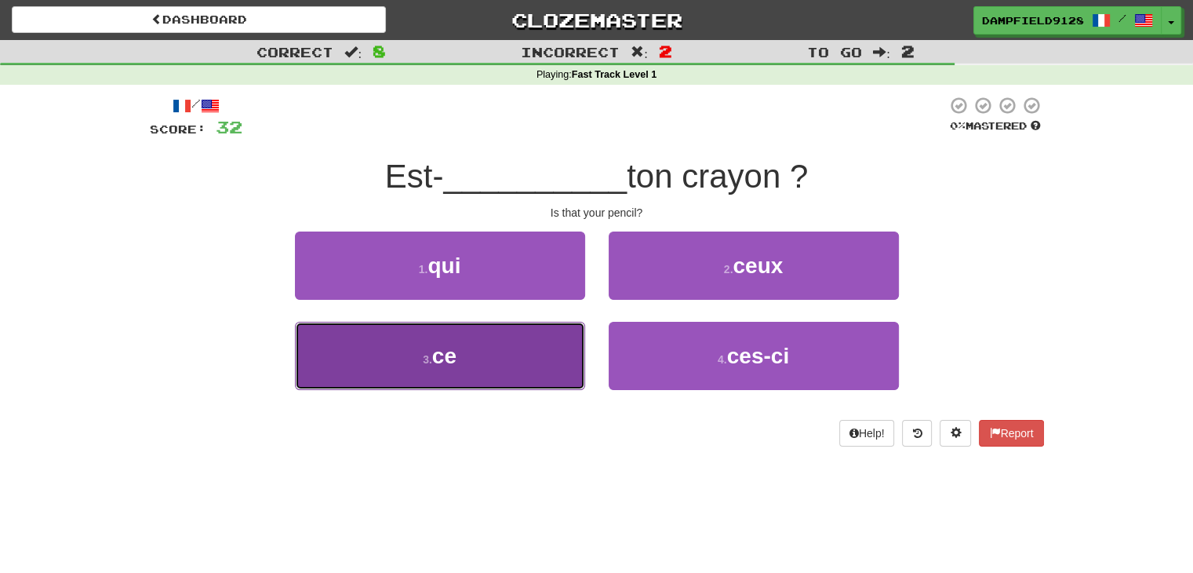
click at [515, 366] on button "3 . ce" at bounding box center [440, 356] width 290 height 68
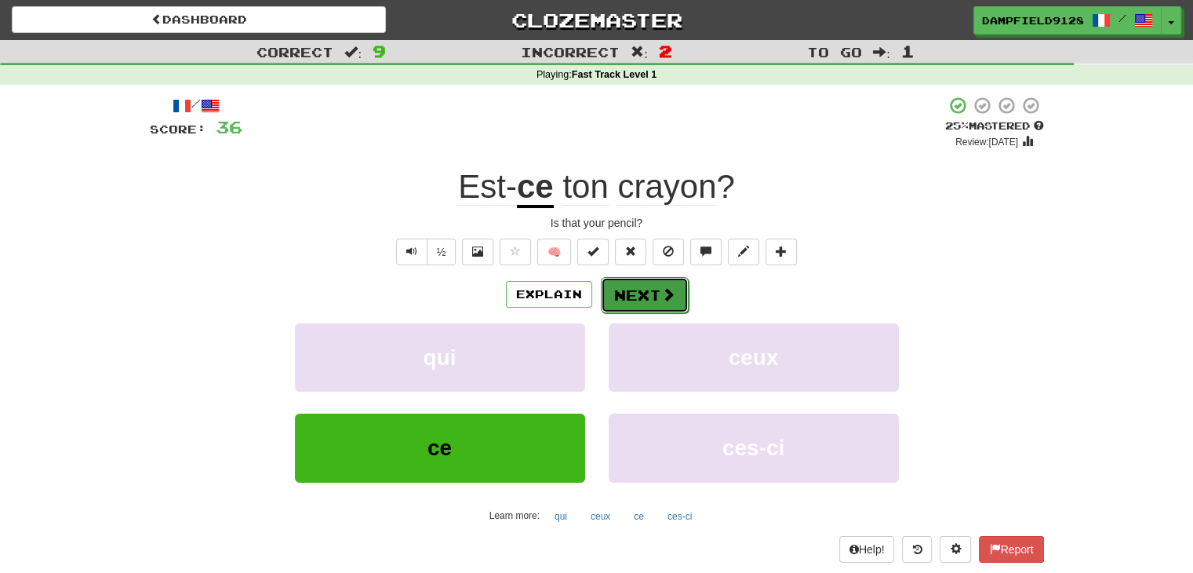
click at [629, 279] on button "Next" at bounding box center [645, 295] width 88 height 36
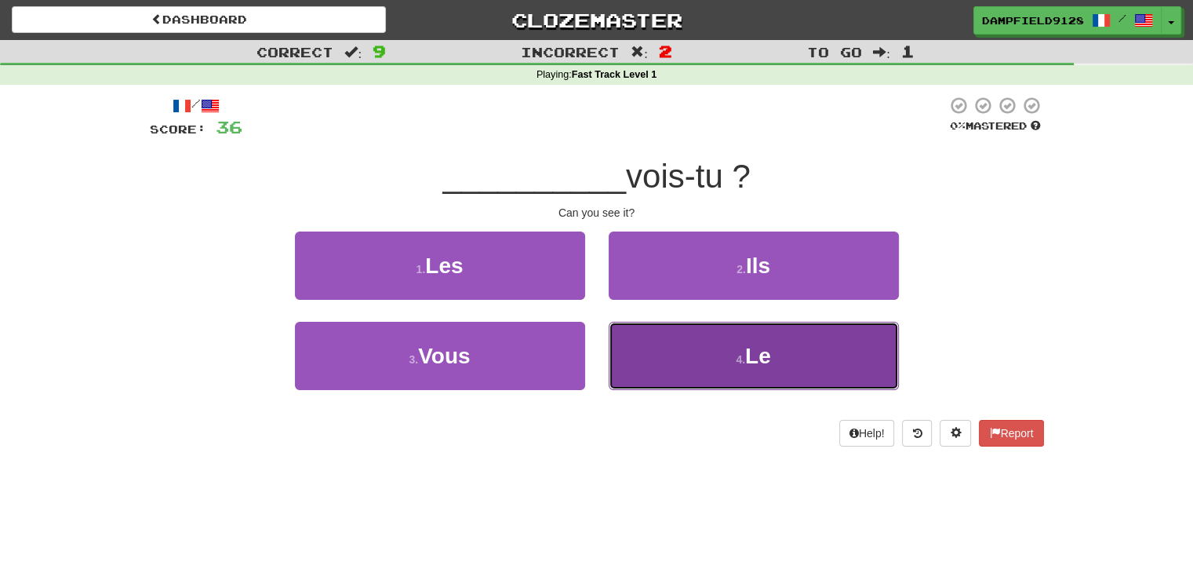
click at [728, 366] on button "4 . Le" at bounding box center [754, 356] width 290 height 68
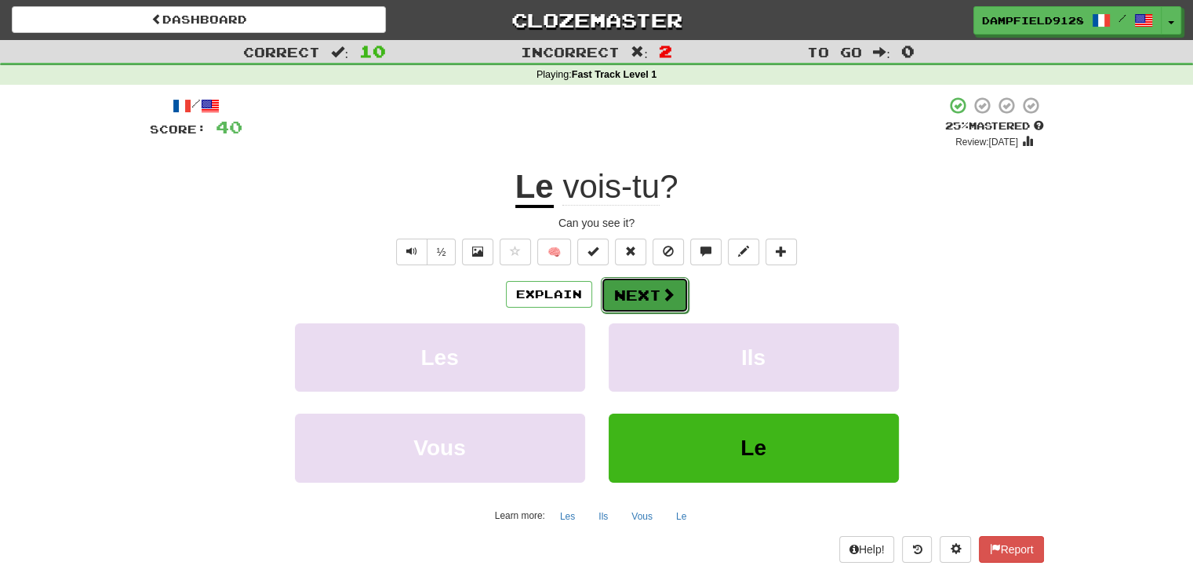
click at [639, 277] on button "Next" at bounding box center [645, 295] width 88 height 36
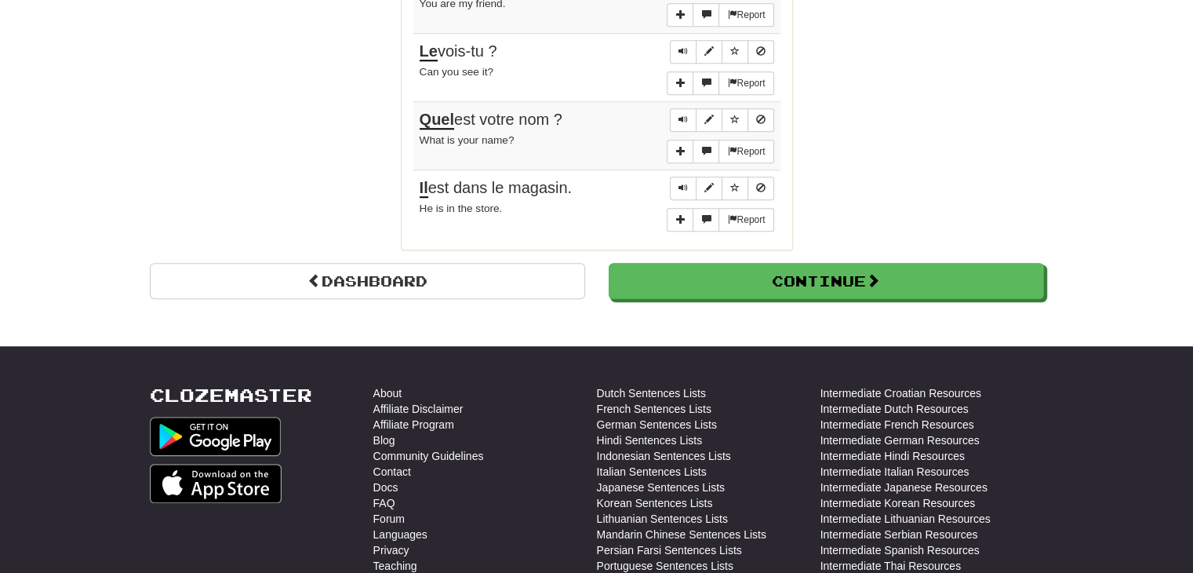
scroll to position [1387, 0]
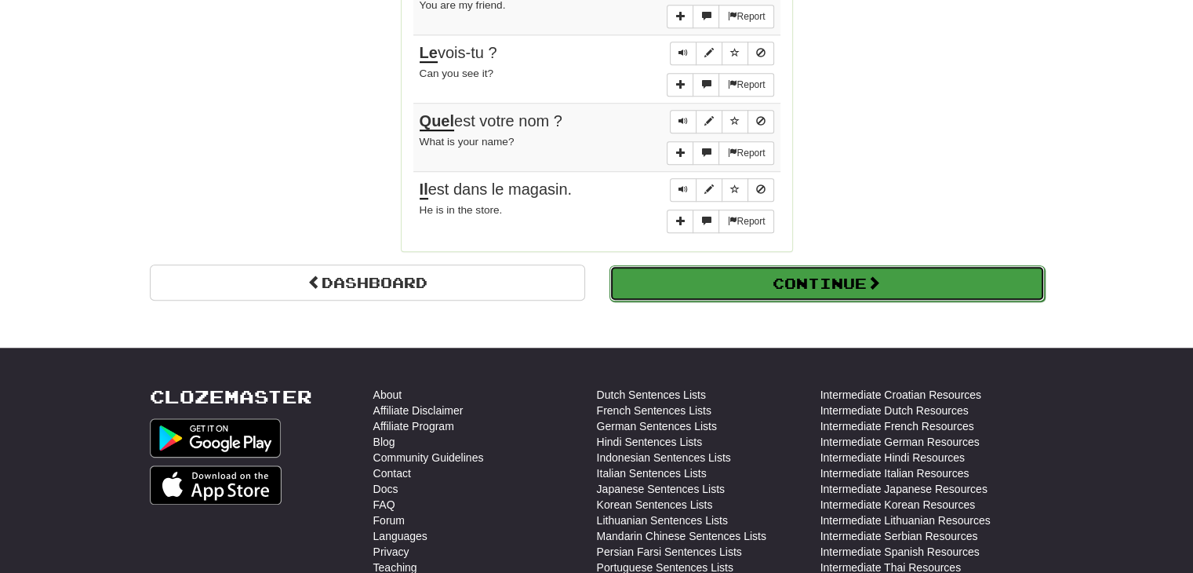
click at [782, 269] on button "Continue" at bounding box center [827, 283] width 435 height 36
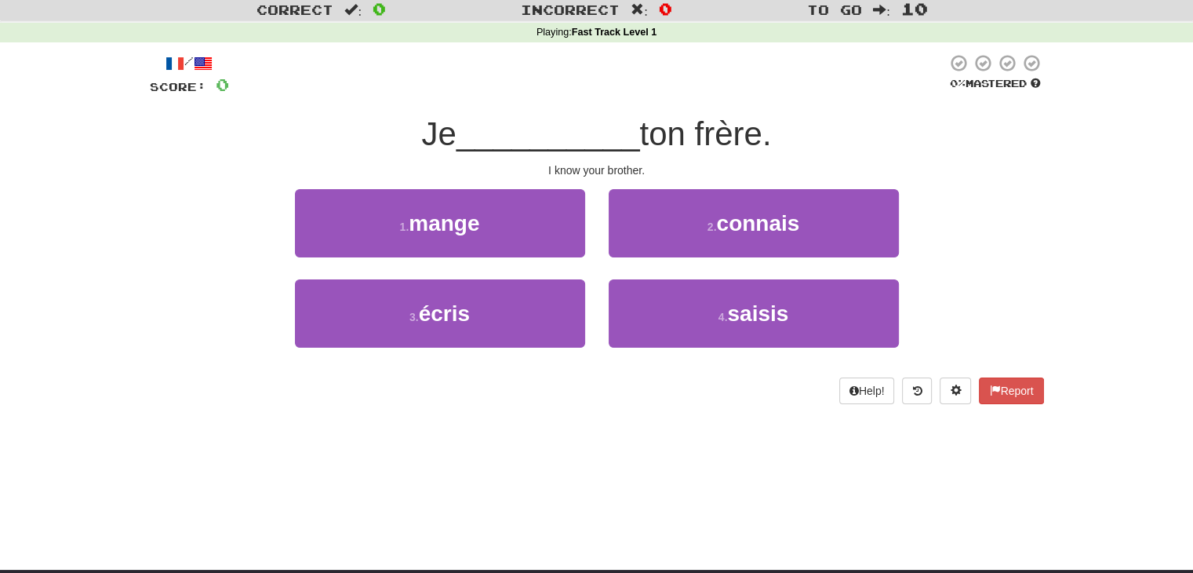
scroll to position [0, 0]
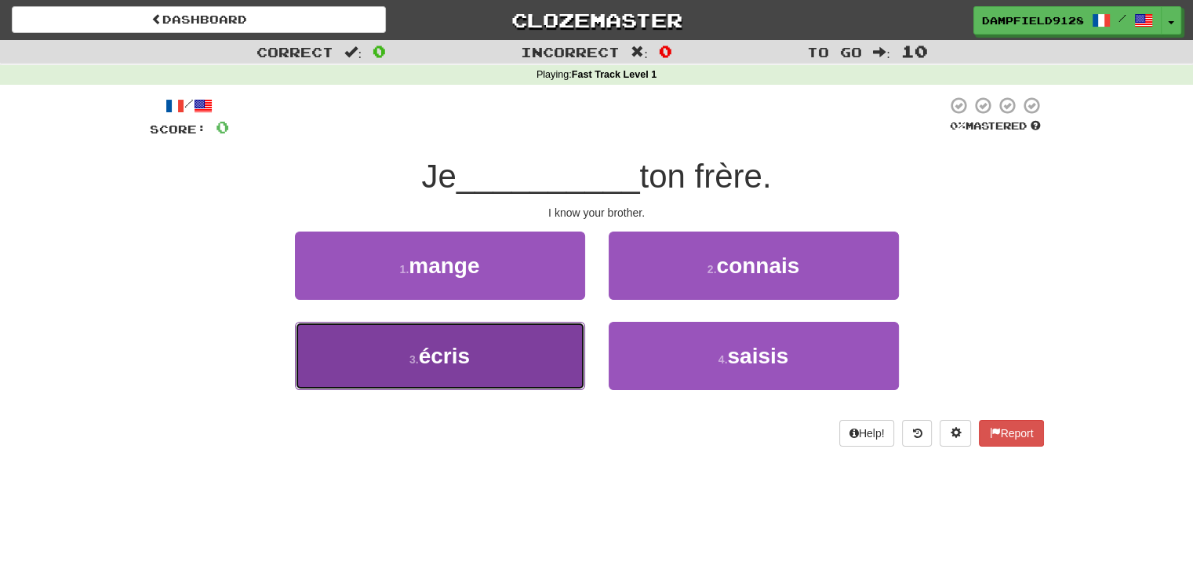
click at [473, 367] on button "3 . écris" at bounding box center [440, 356] width 290 height 68
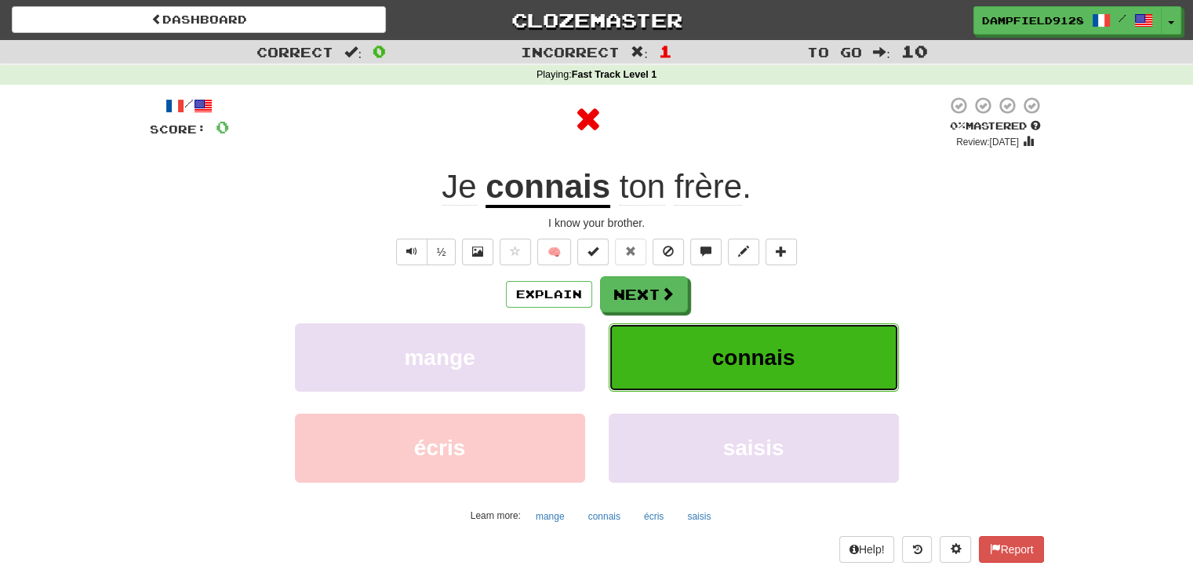
click at [814, 362] on button "connais" at bounding box center [754, 357] width 290 height 68
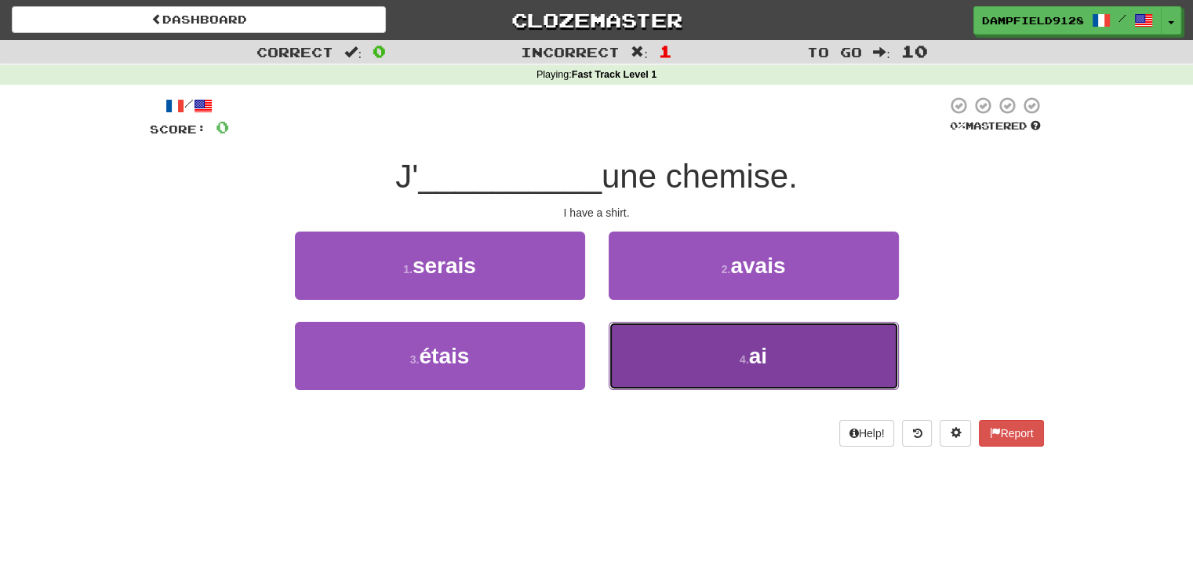
click at [799, 362] on button "4 . ai" at bounding box center [754, 356] width 290 height 68
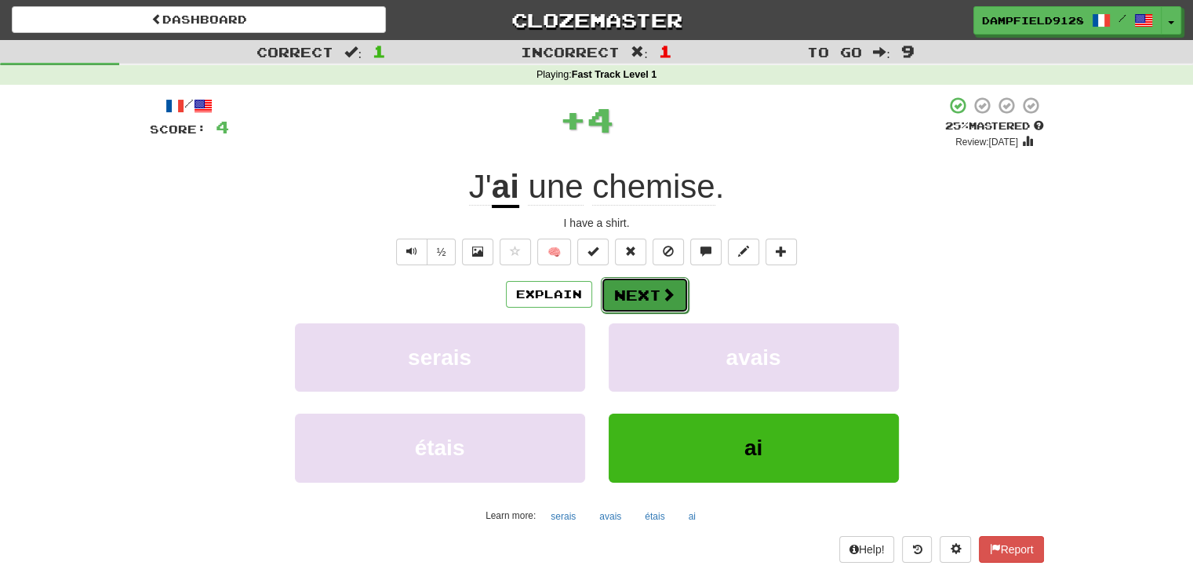
click at [638, 291] on button "Next" at bounding box center [645, 295] width 88 height 36
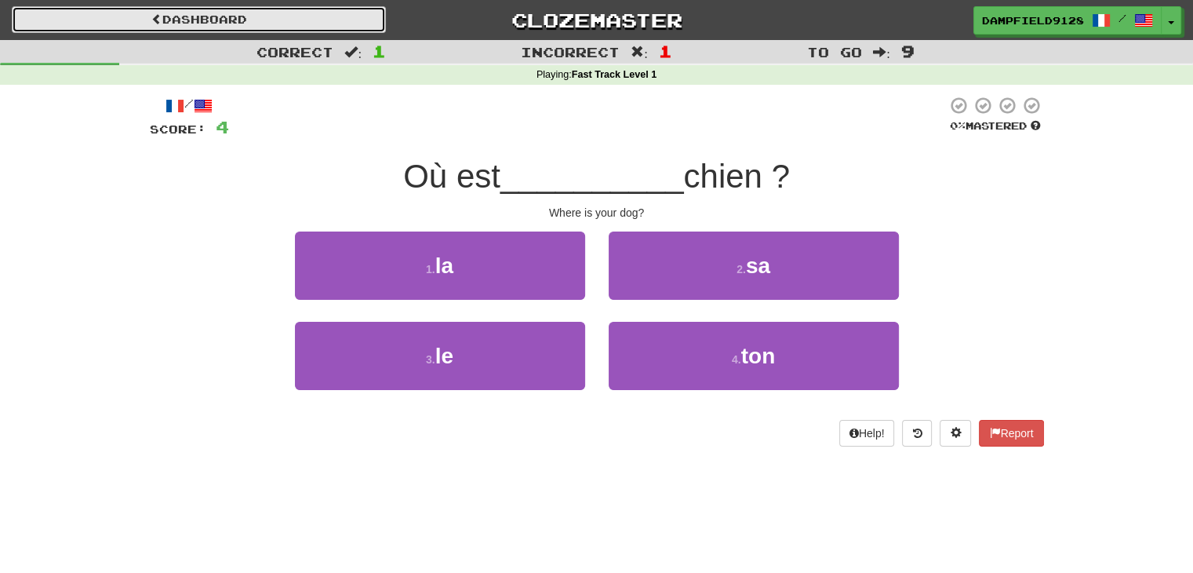
click at [218, 12] on link "Dashboard" at bounding box center [199, 19] width 374 height 27
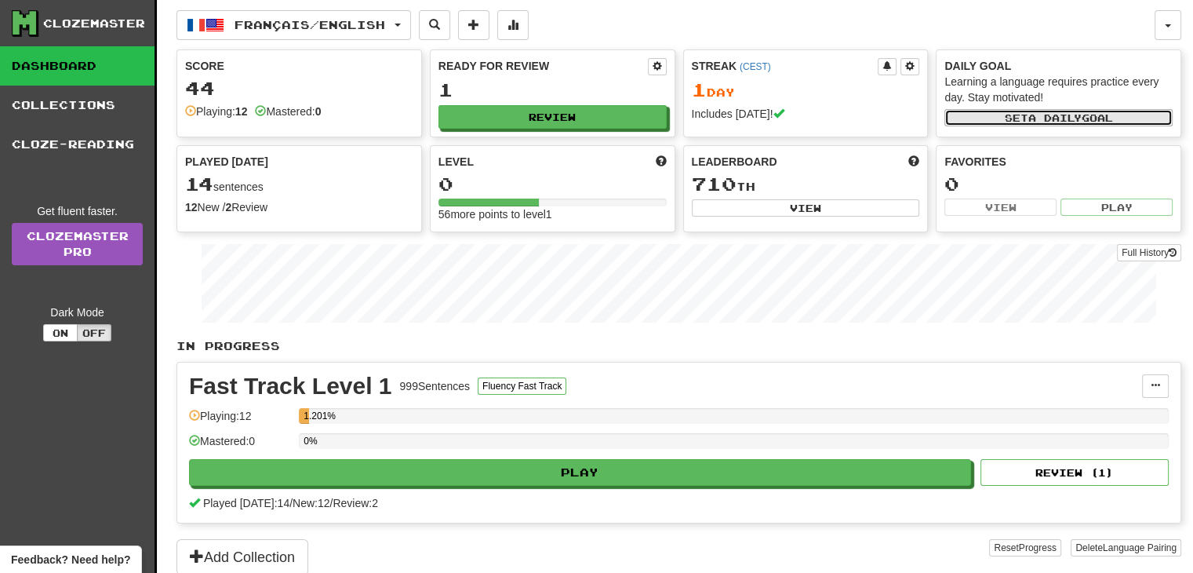
click at [1007, 117] on button "Set a daily goal" at bounding box center [1059, 117] width 228 height 17
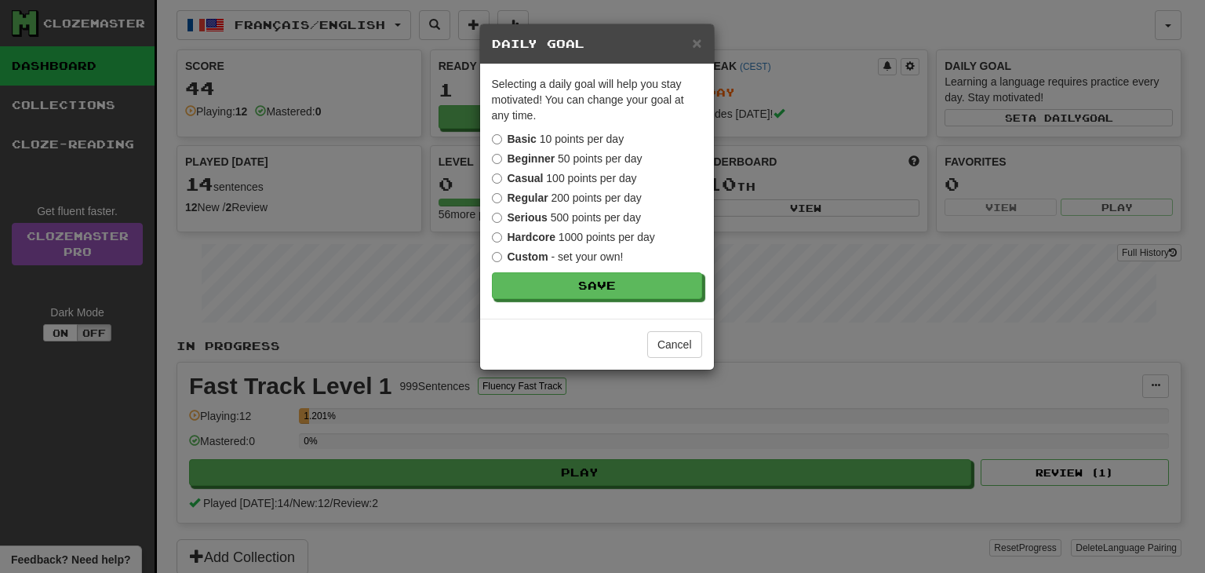
click at [511, 162] on strong "Beginner" at bounding box center [532, 158] width 48 height 13
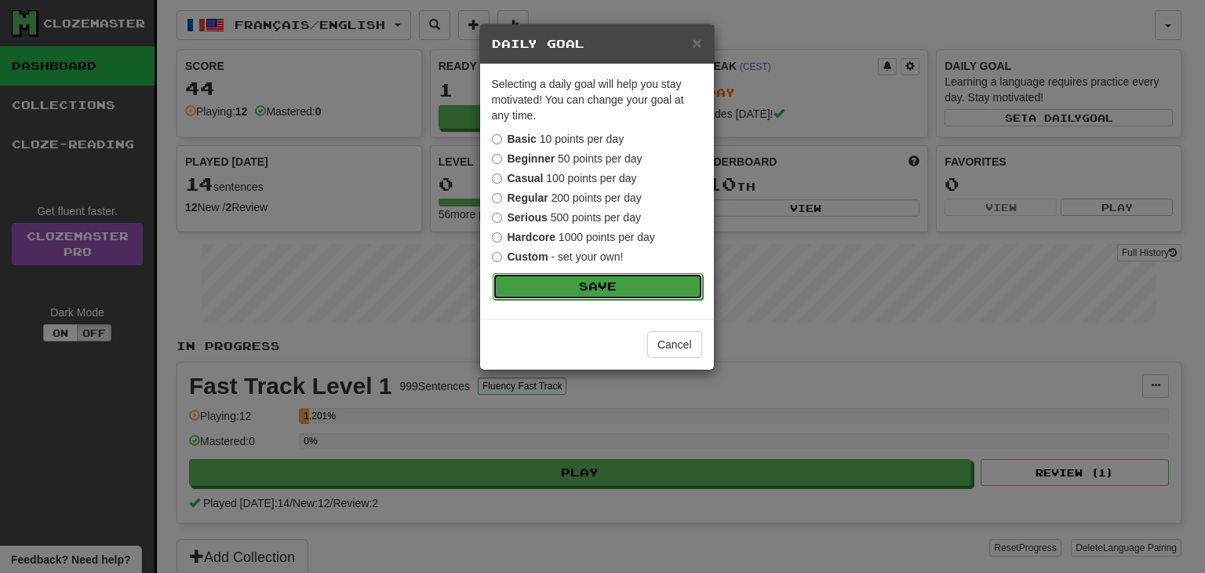
click at [580, 282] on button "Save" at bounding box center [598, 286] width 210 height 27
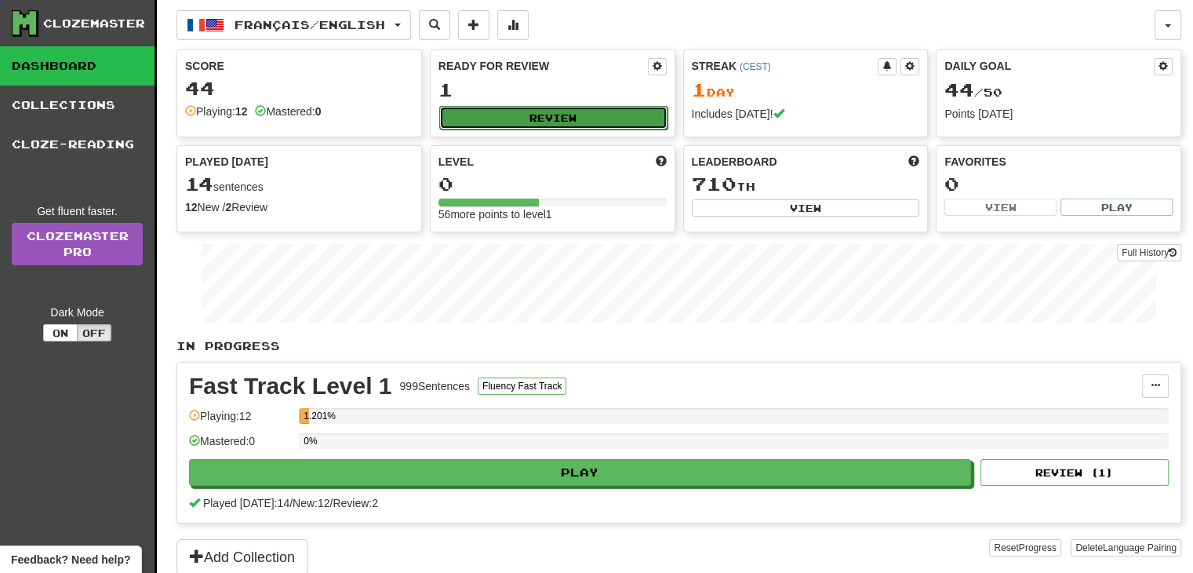
click at [618, 117] on button "Review" at bounding box center [553, 118] width 228 height 24
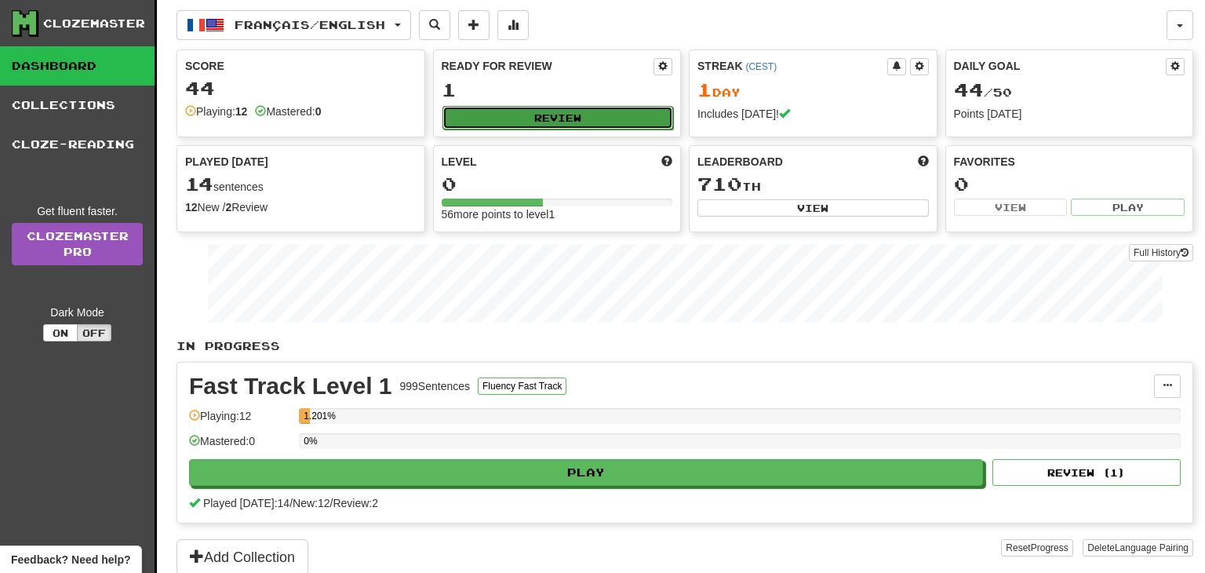
select select "**"
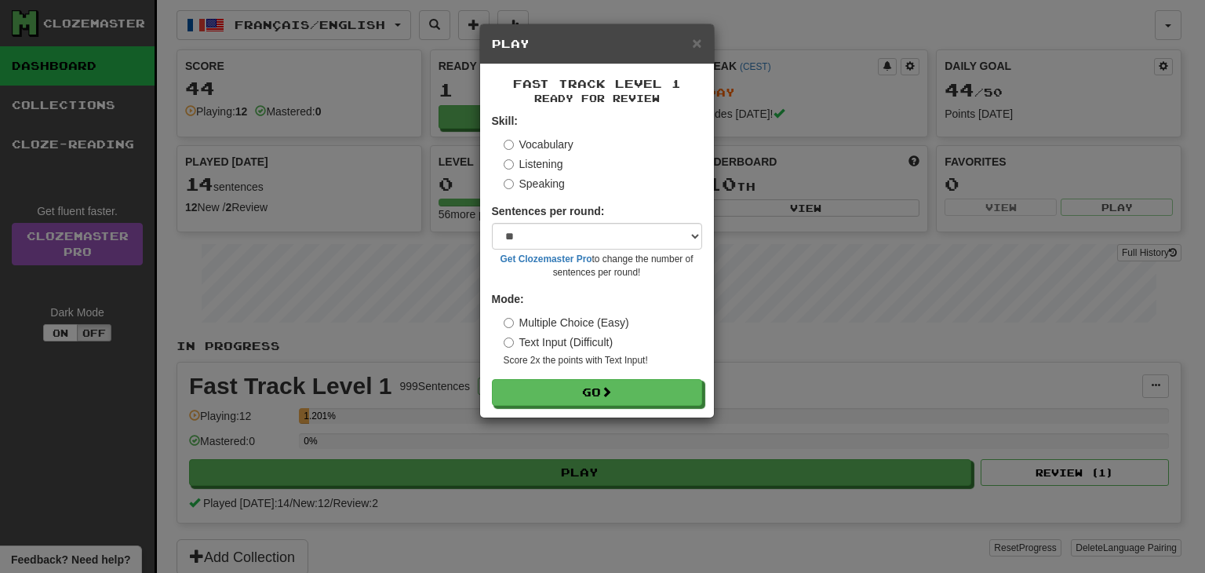
click at [386, 30] on div "× Play Fast Track Level 1 Ready for Review Skill: Vocabulary Listening Speaking…" at bounding box center [602, 286] width 1205 height 573
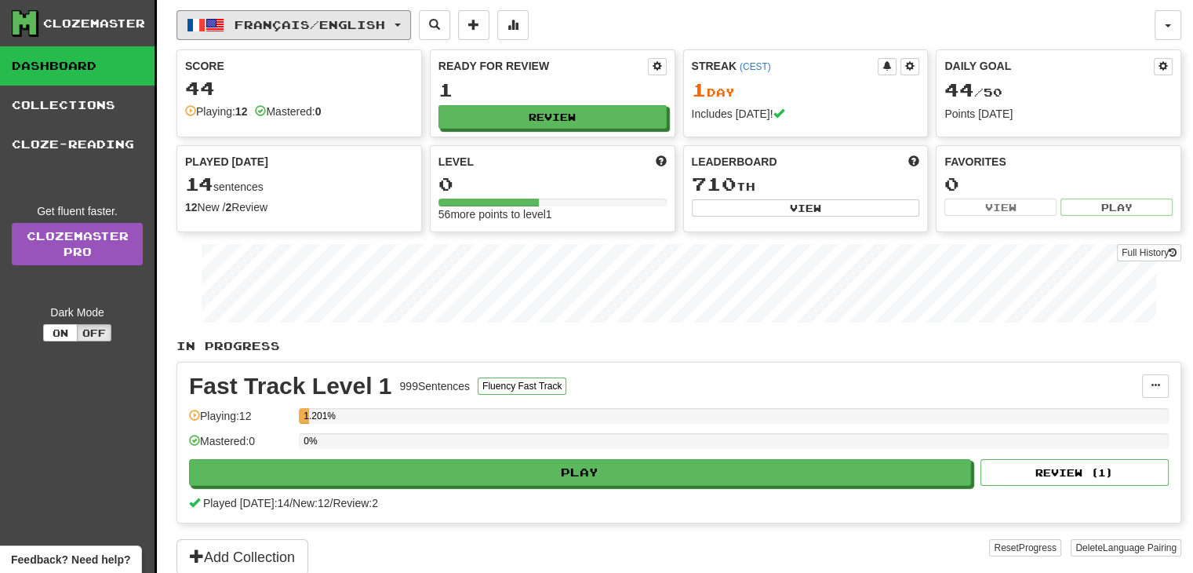
click at [385, 30] on span "Français / English" at bounding box center [310, 24] width 151 height 13
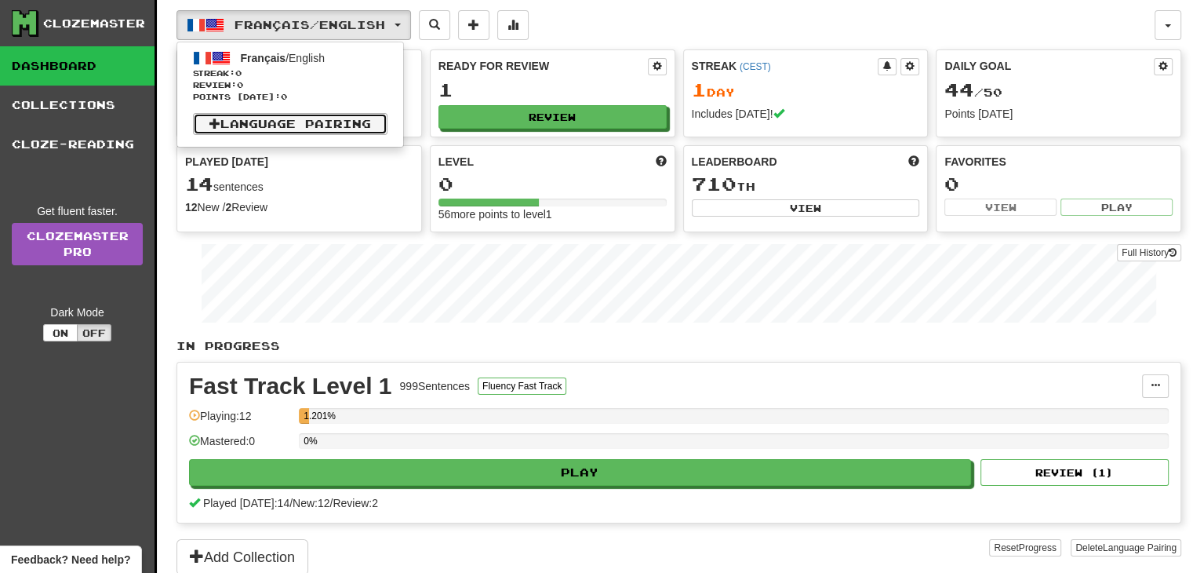
click at [358, 115] on link "Language Pairing" at bounding box center [290, 124] width 195 height 22
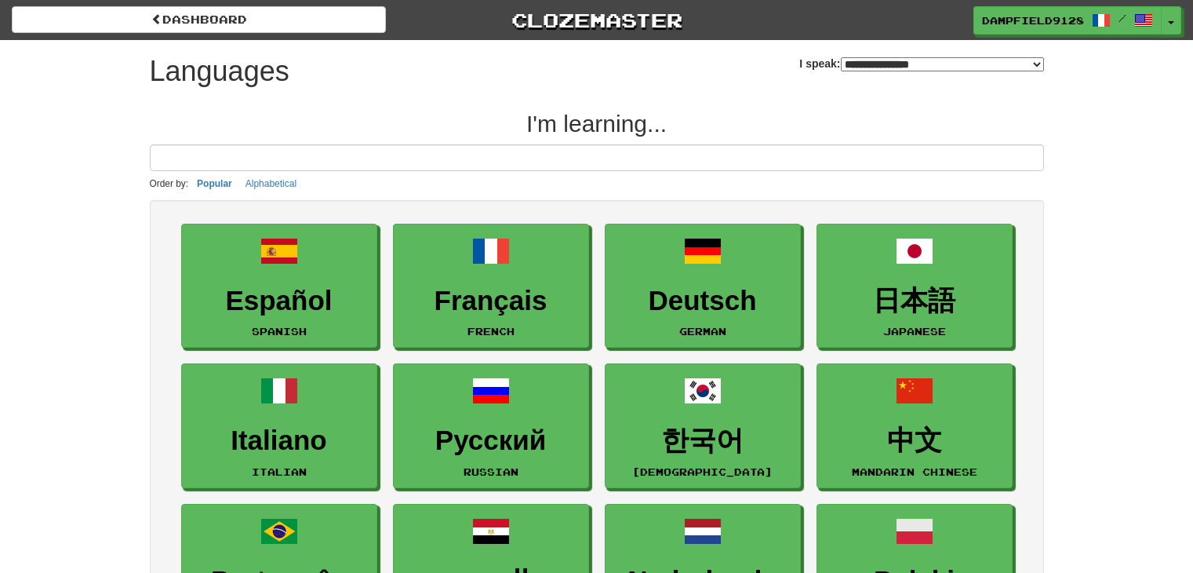
select select "*******"
click at [646, 158] on input at bounding box center [597, 157] width 894 height 27
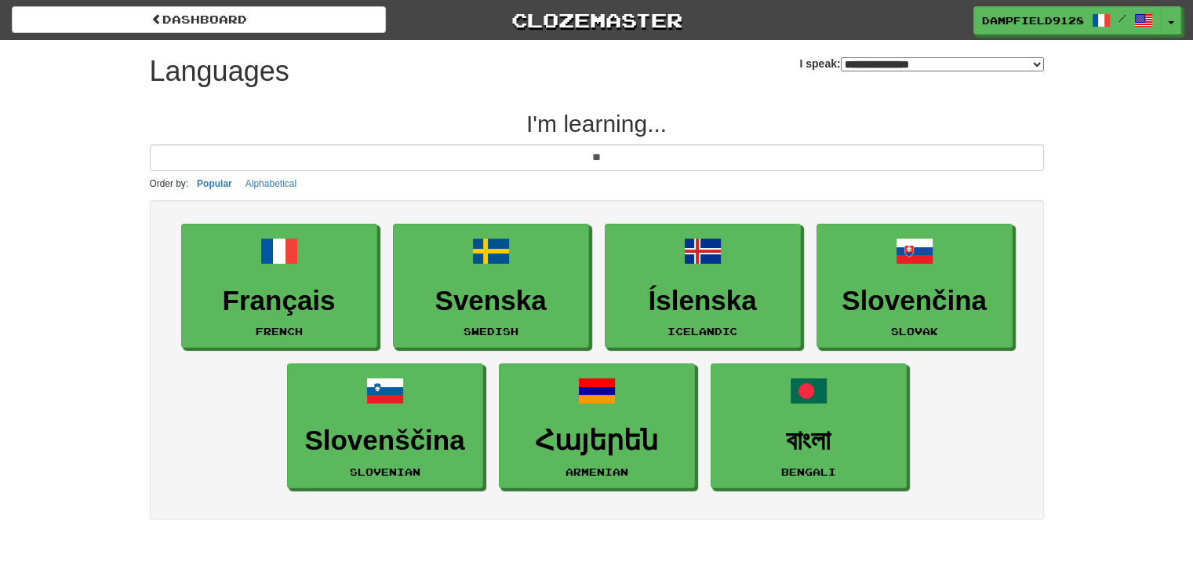
type input "*"
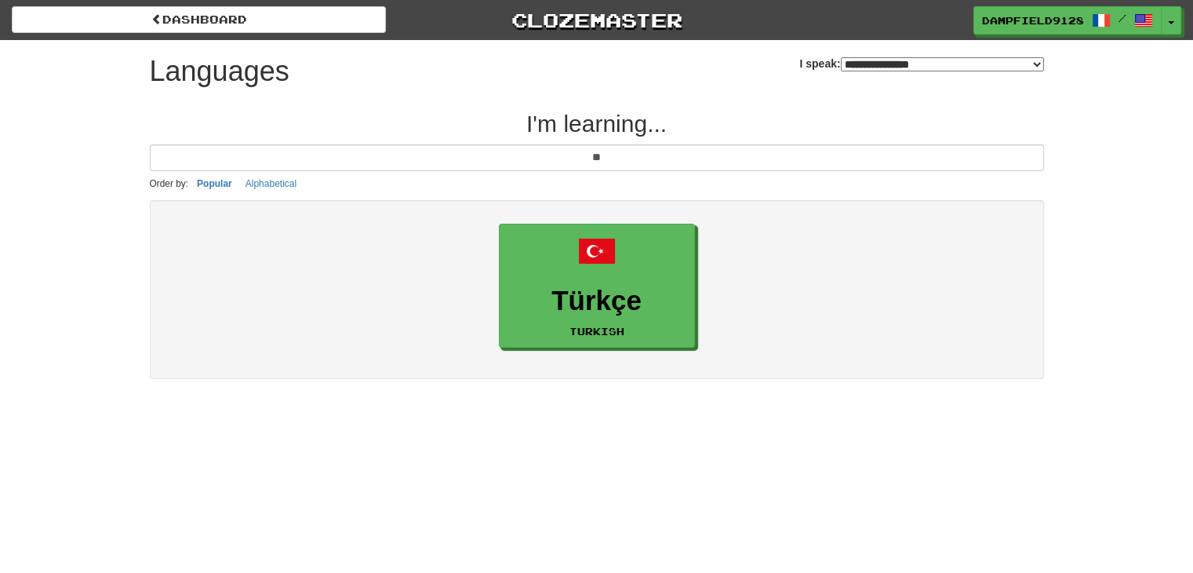
type input "*"
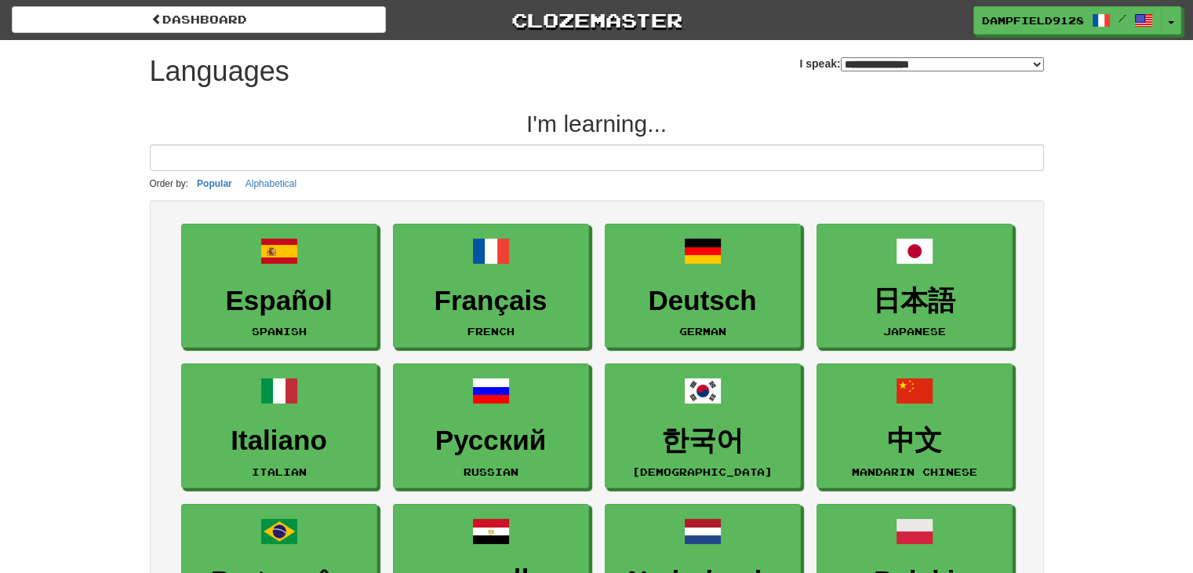
click at [841, 67] on select "**********" at bounding box center [942, 64] width 203 height 14
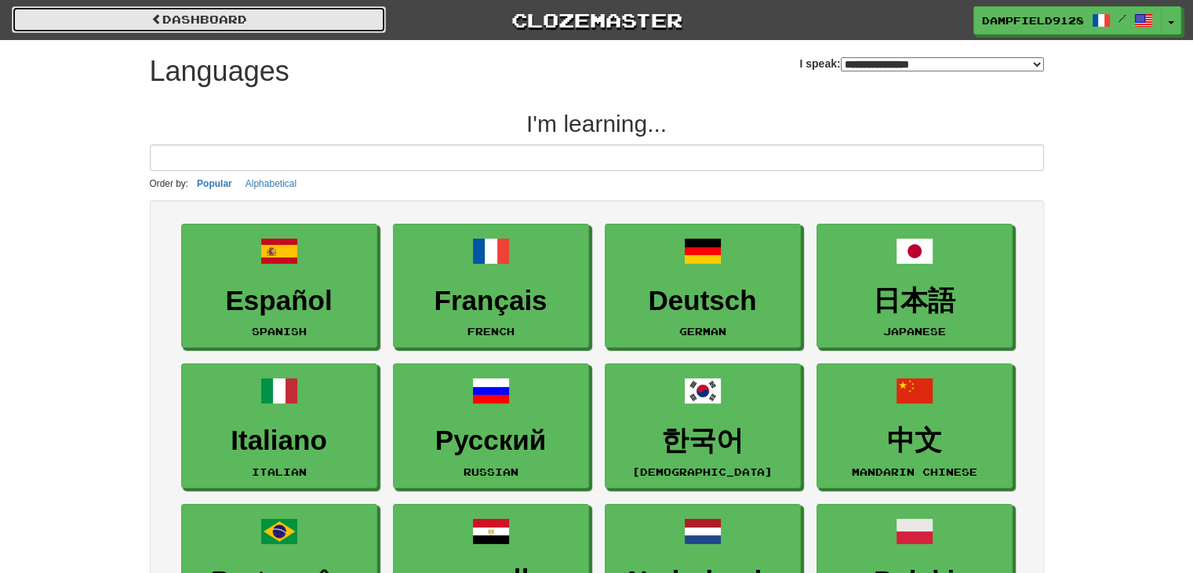
click at [146, 21] on link "dashboard" at bounding box center [199, 19] width 374 height 27
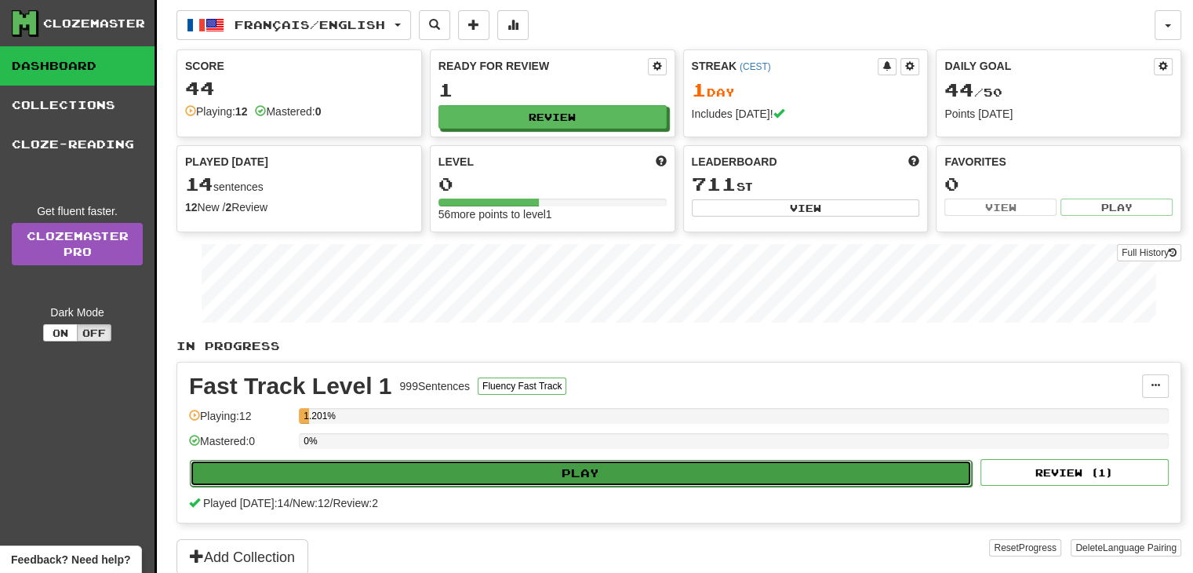
click at [562, 476] on button "Play" at bounding box center [581, 473] width 782 height 27
select select "**"
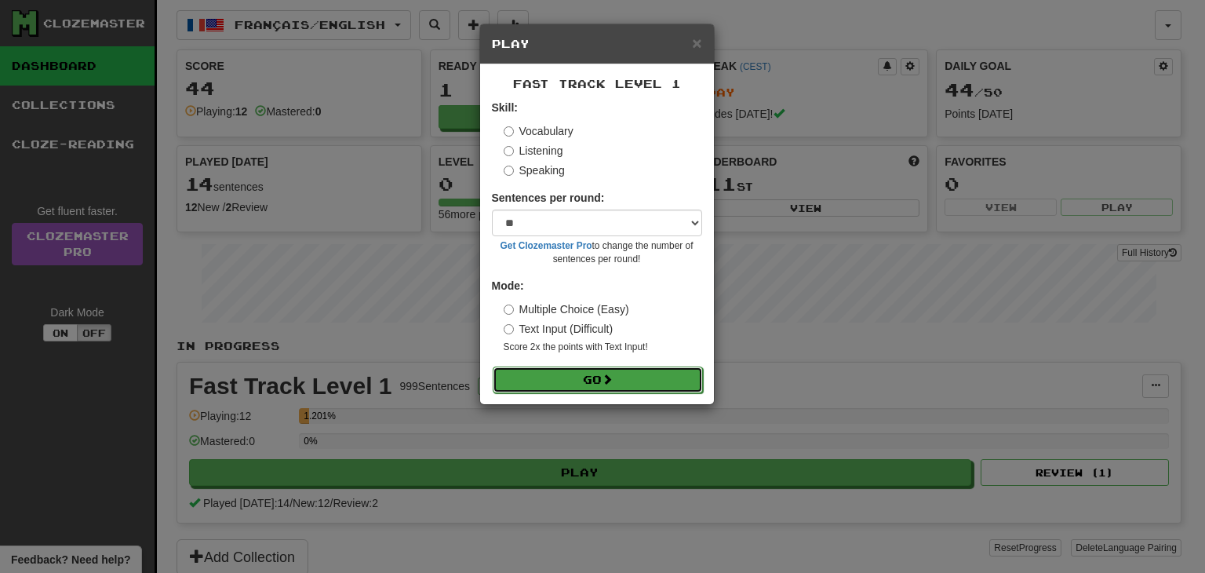
click at [552, 381] on button "Go" at bounding box center [598, 379] width 210 height 27
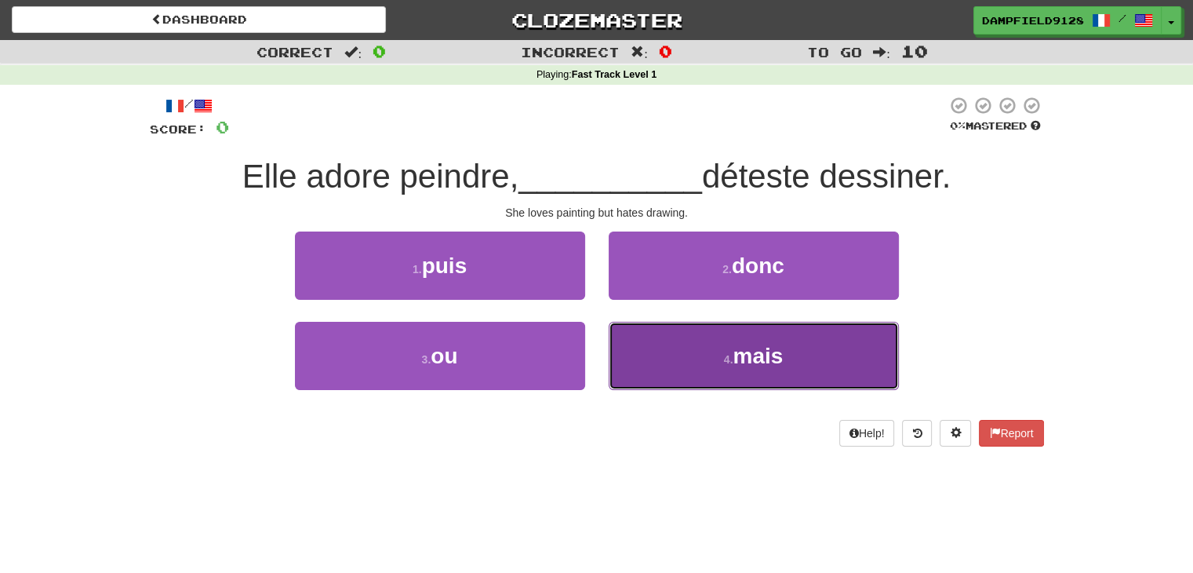
click at [705, 360] on button "4 . mais" at bounding box center [754, 356] width 290 height 68
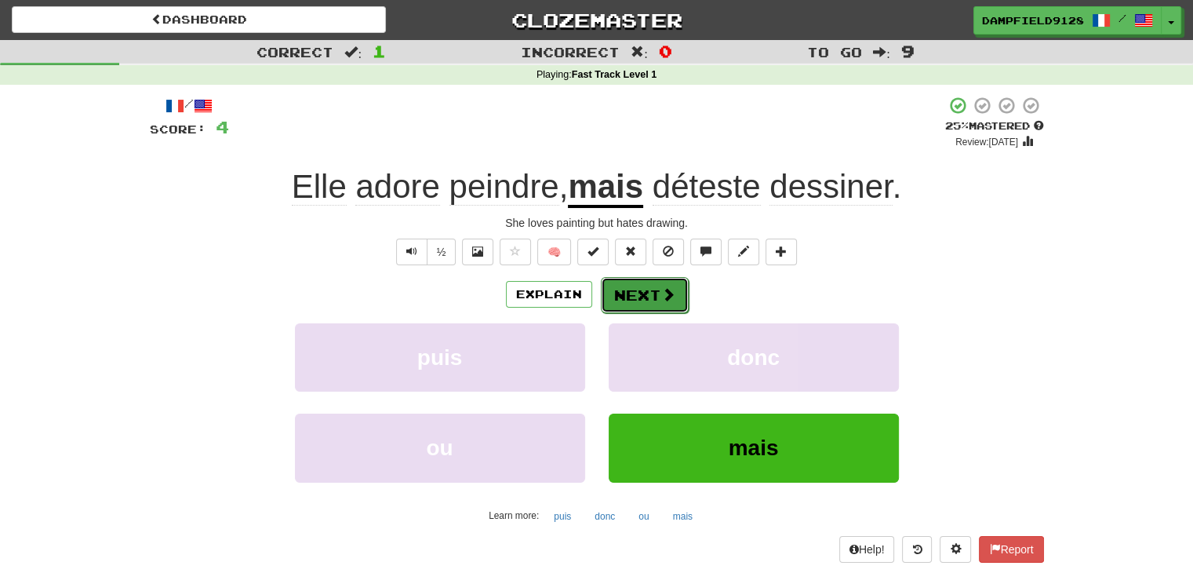
click at [646, 301] on button "Next" at bounding box center [645, 295] width 88 height 36
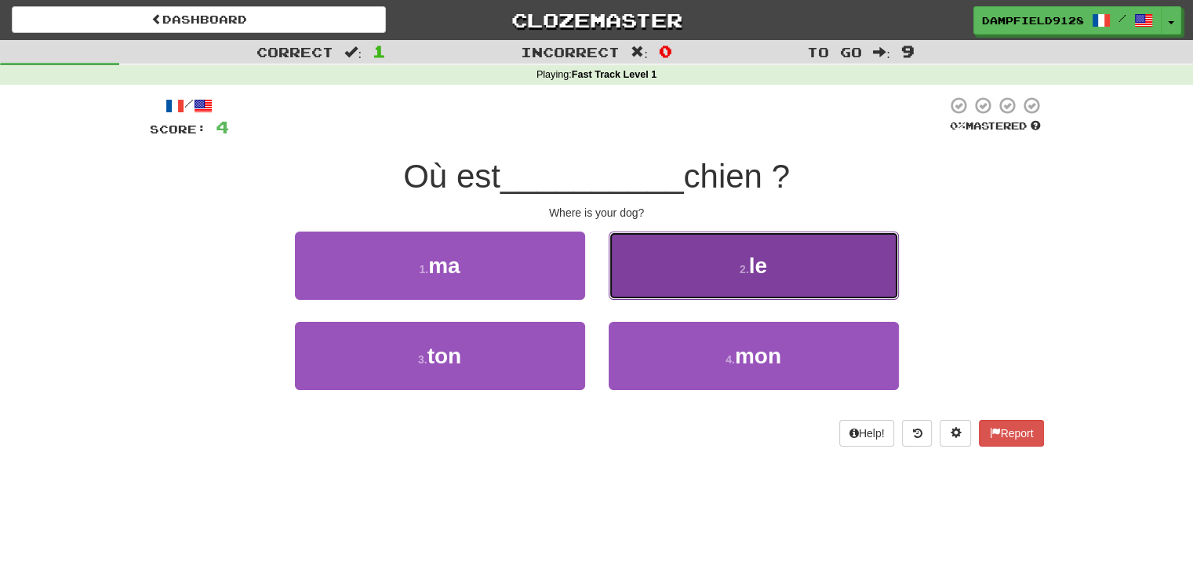
click at [752, 271] on span "le" at bounding box center [758, 265] width 18 height 24
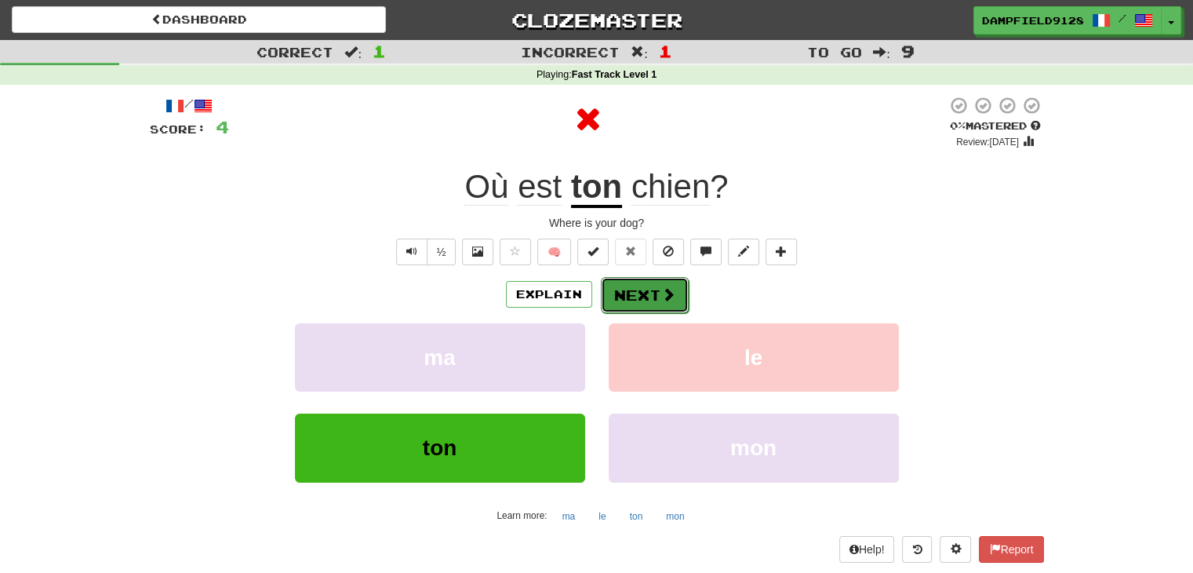
click at [645, 292] on button "Next" at bounding box center [645, 295] width 88 height 36
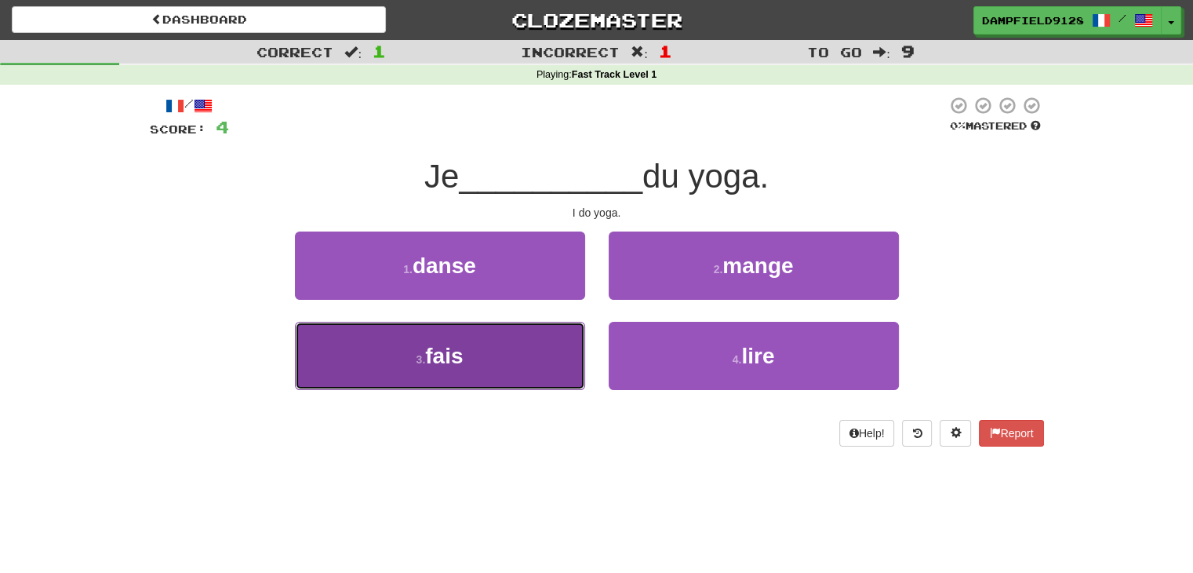
click at [544, 338] on button "3 . fais" at bounding box center [440, 356] width 290 height 68
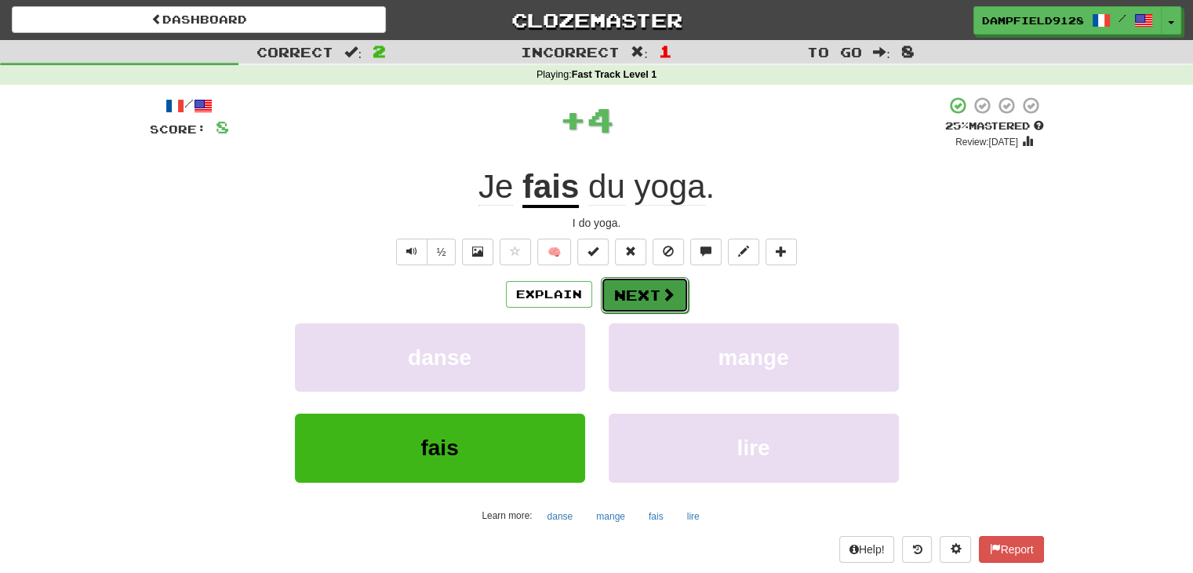
click at [640, 298] on button "Next" at bounding box center [645, 295] width 88 height 36
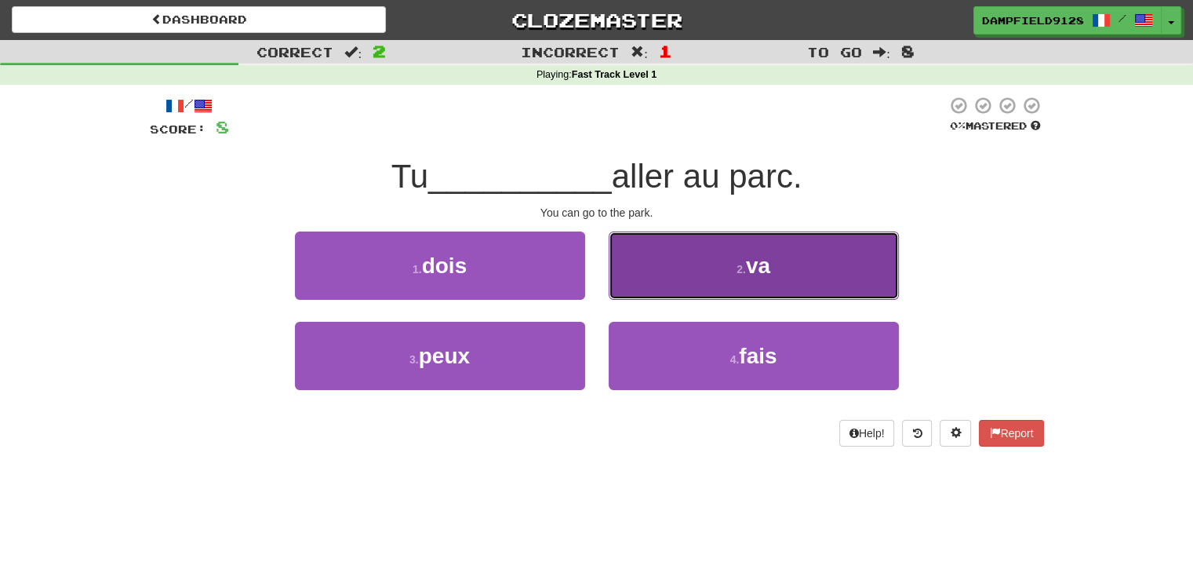
click at [705, 280] on button "2 . va" at bounding box center [754, 265] width 290 height 68
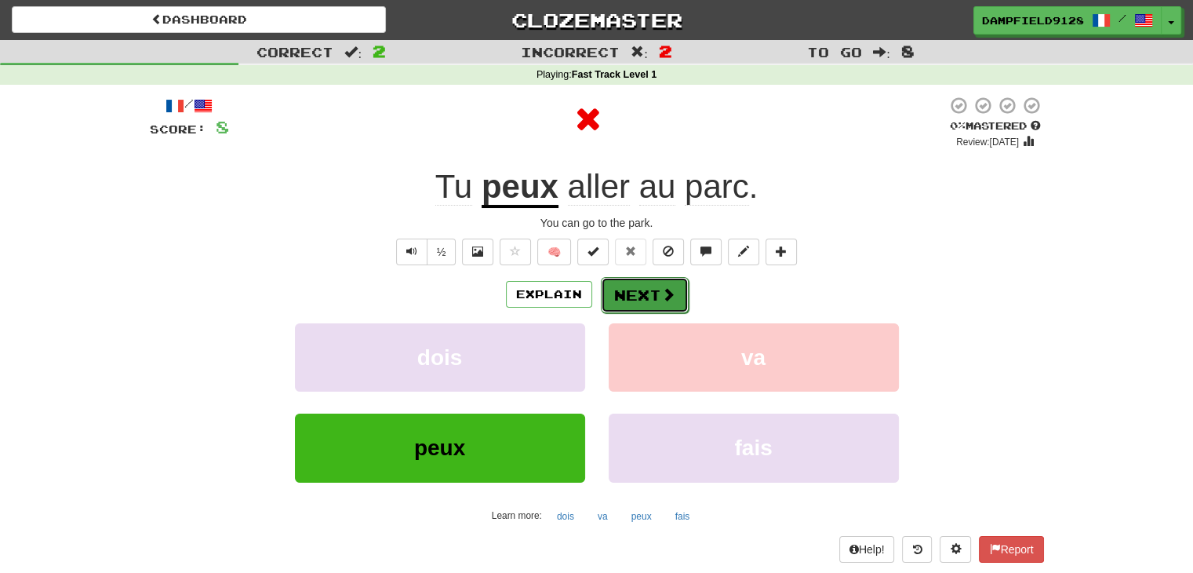
click at [633, 291] on button "Next" at bounding box center [645, 295] width 88 height 36
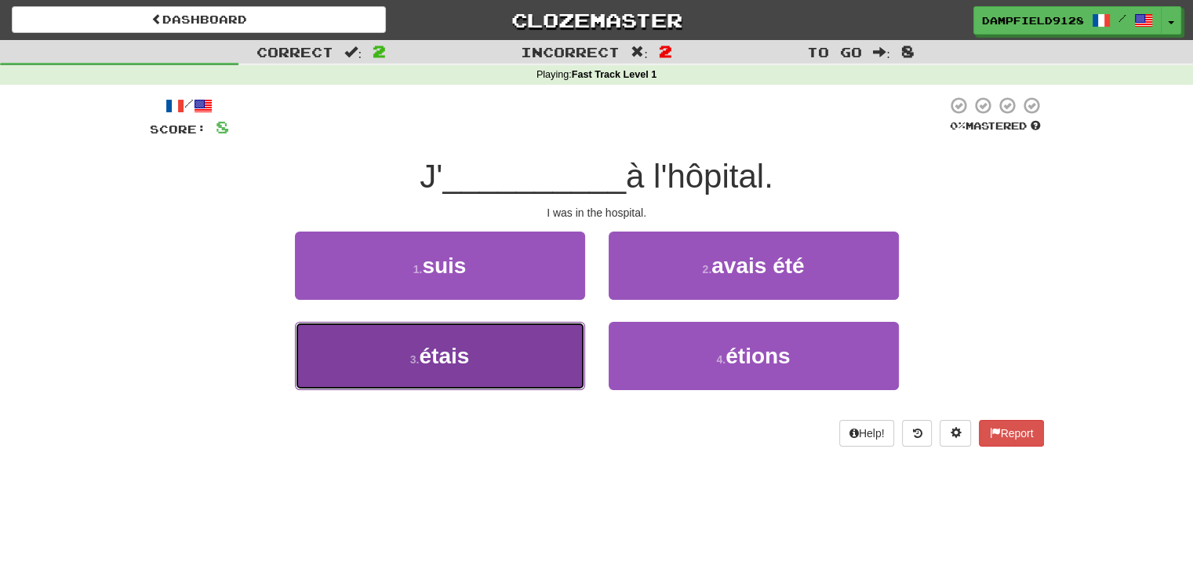
click at [530, 355] on button "3 . étais" at bounding box center [440, 356] width 290 height 68
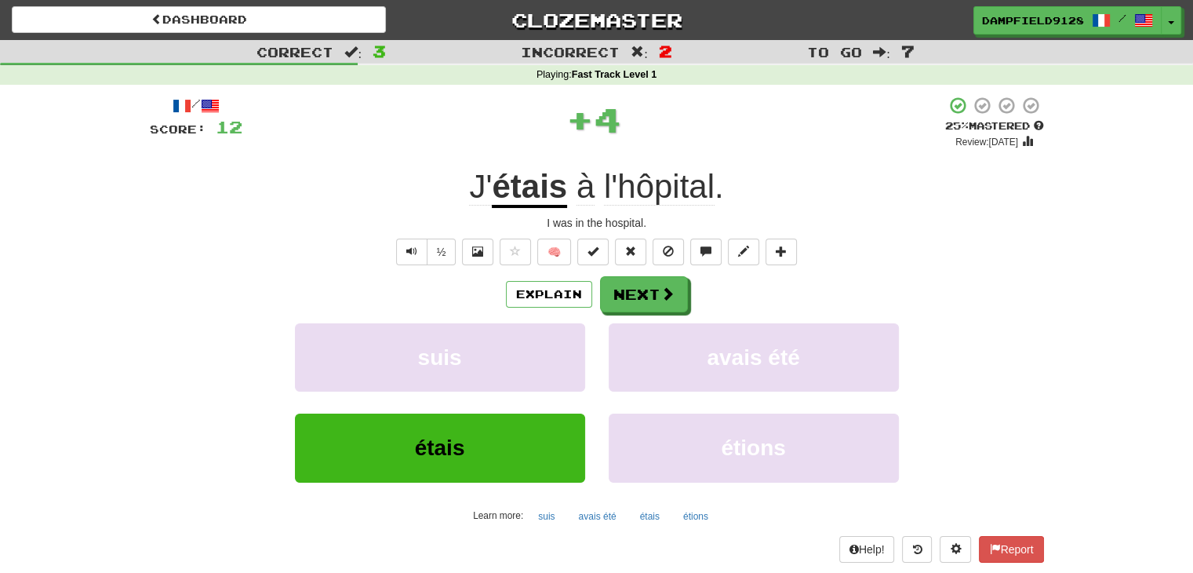
click at [643, 311] on div "Explain Next suis avais été étais étions Learn more: suis avais été étais étions" at bounding box center [597, 402] width 894 height 252
click at [643, 310] on button "Next" at bounding box center [645, 295] width 88 height 36
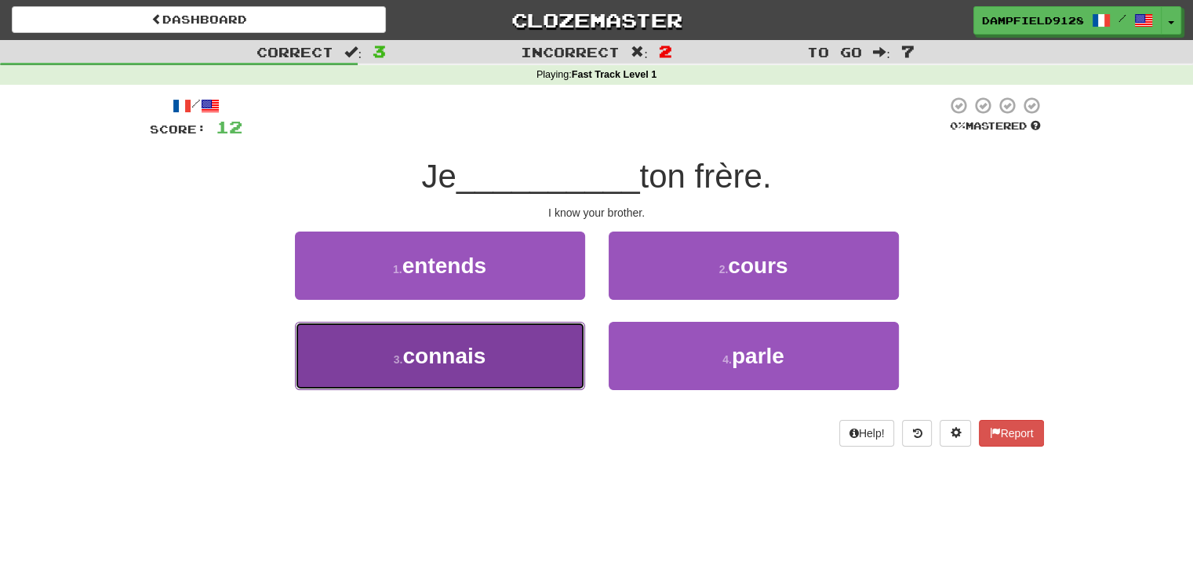
click at [559, 351] on button "3 . connais" at bounding box center [440, 356] width 290 height 68
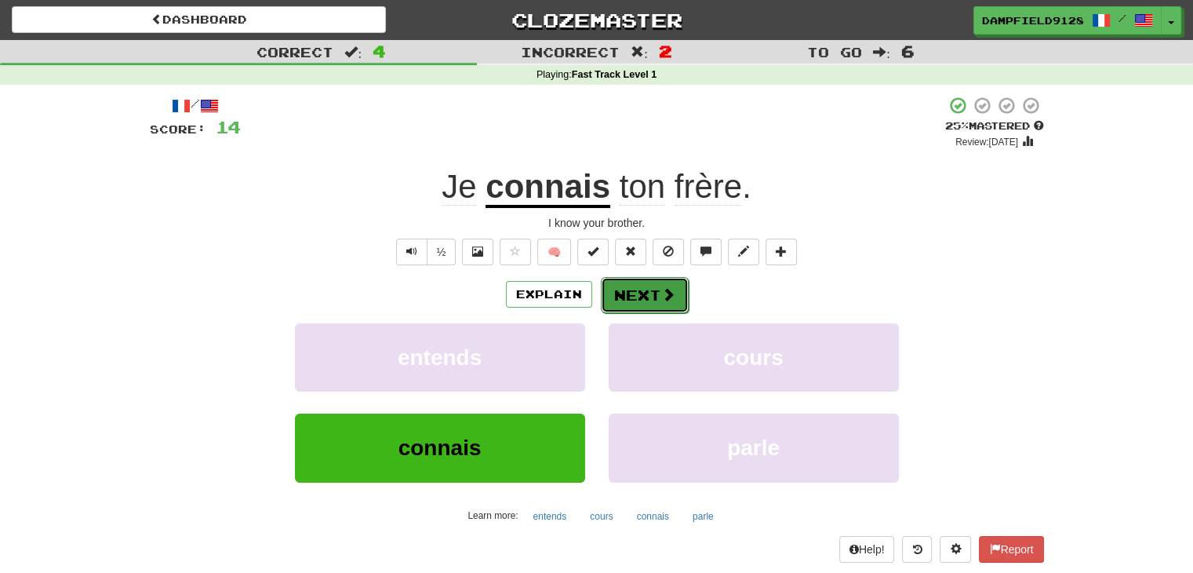
click at [657, 289] on button "Next" at bounding box center [645, 295] width 88 height 36
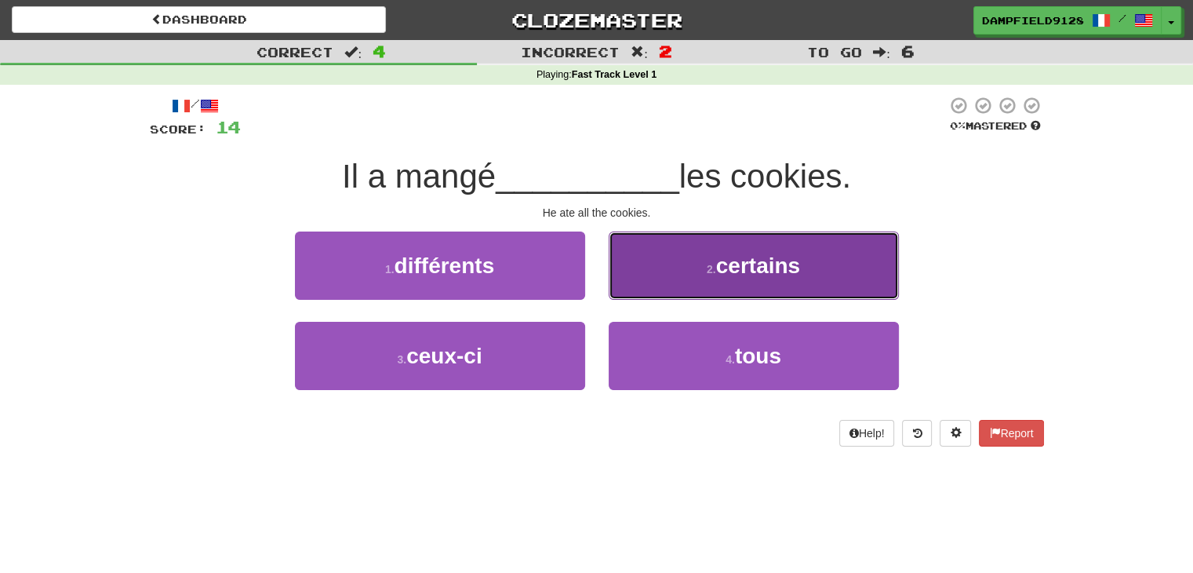
click at [751, 283] on button "2 . certains" at bounding box center [754, 265] width 290 height 68
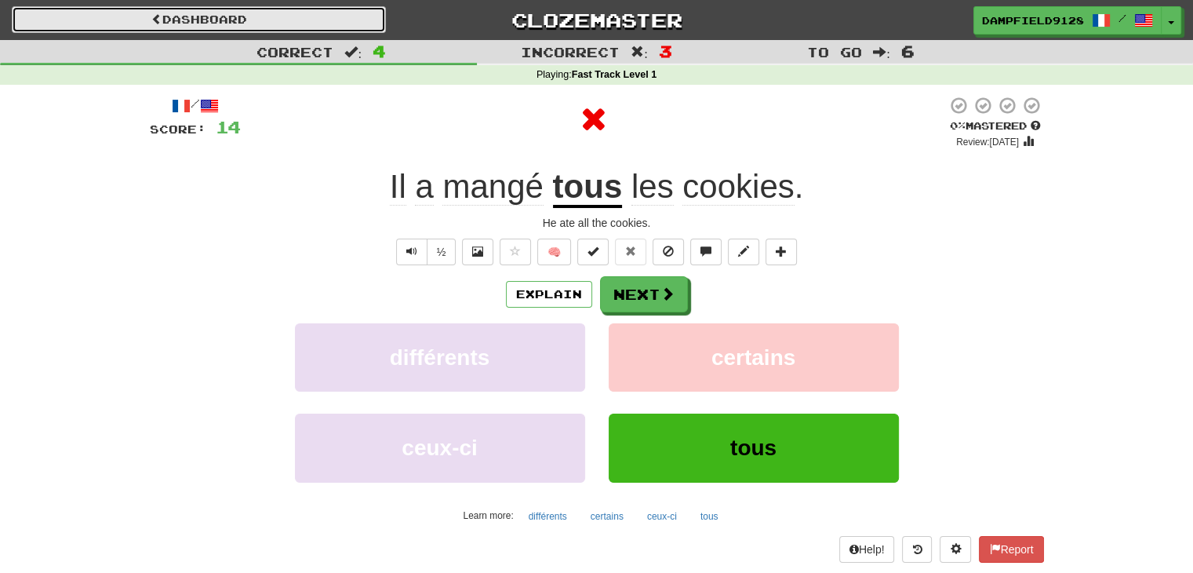
click at [224, 23] on link "Dashboard" at bounding box center [199, 19] width 374 height 27
